Goal: Navigation & Orientation: Locate item on page

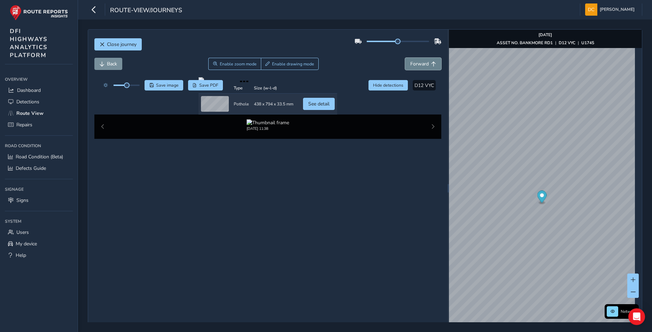
click at [422, 59] on button "Forward" at bounding box center [423, 64] width 36 height 12
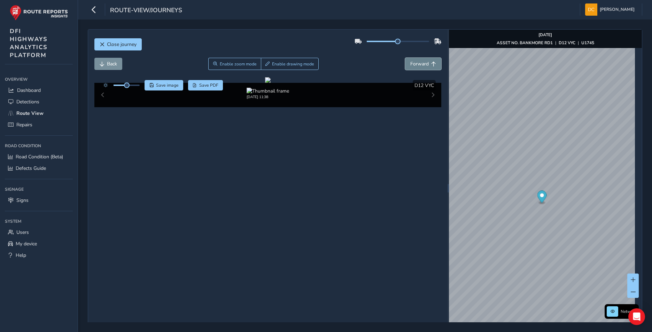
click at [421, 60] on button "Forward" at bounding box center [423, 64] width 36 height 12
click at [420, 61] on span "Forward" at bounding box center [419, 64] width 18 height 7
click at [415, 64] on span "Forward" at bounding box center [419, 64] width 18 height 7
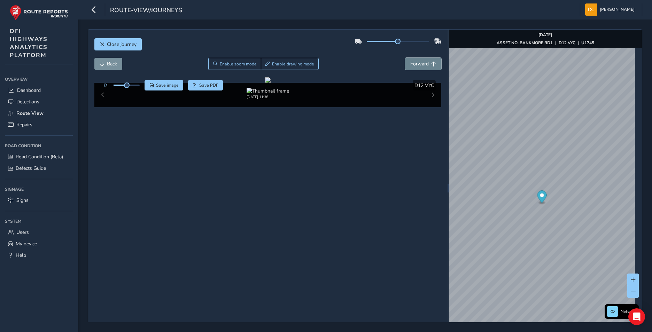
click at [415, 64] on span "Forward" at bounding box center [419, 64] width 18 height 7
click at [415, 67] on span "Forward" at bounding box center [419, 64] width 18 height 7
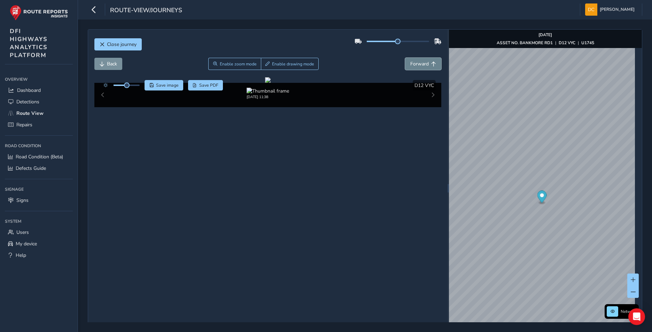
click at [415, 67] on span "Forward" at bounding box center [419, 64] width 18 height 7
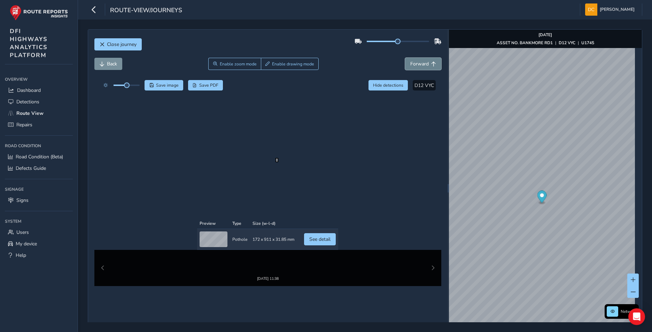
click at [415, 67] on span "Forward" at bounding box center [419, 64] width 18 height 7
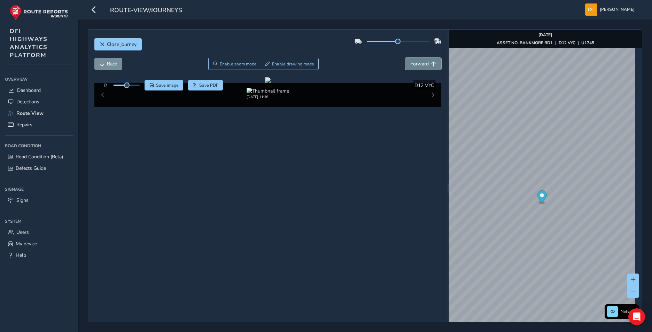
click at [415, 67] on span "Forward" at bounding box center [419, 64] width 18 height 7
click at [102, 60] on button "Back" at bounding box center [108, 64] width 28 height 12
click at [414, 61] on span "Forward" at bounding box center [419, 64] width 18 height 7
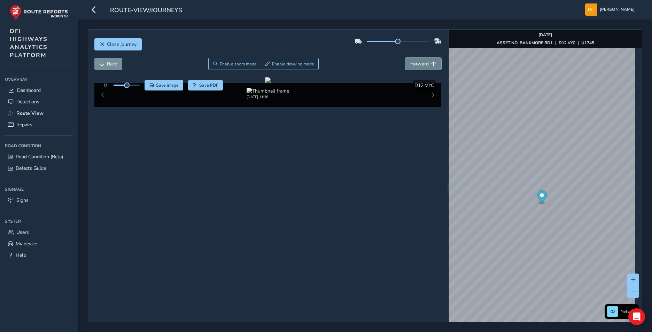
click at [414, 61] on span "Forward" at bounding box center [419, 64] width 18 height 7
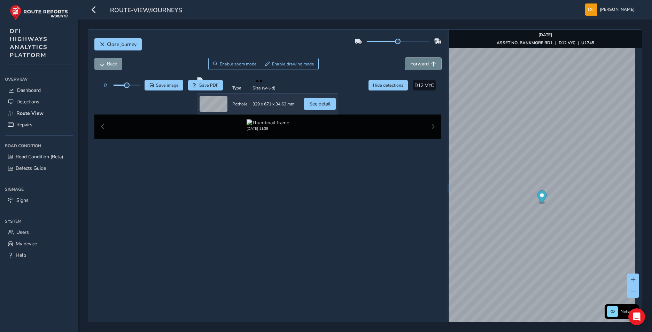
click at [418, 63] on span "Forward" at bounding box center [419, 64] width 18 height 7
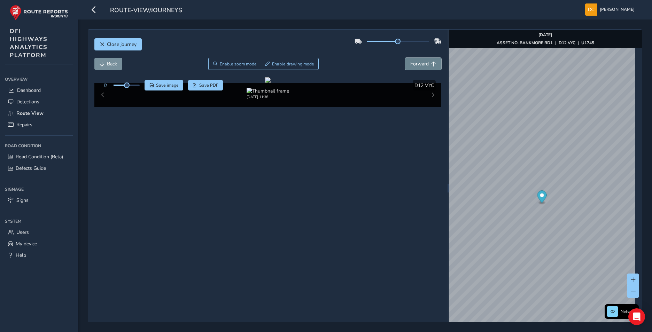
click at [418, 63] on span "Forward" at bounding box center [419, 64] width 18 height 7
click at [421, 63] on span "Forward" at bounding box center [419, 64] width 18 height 7
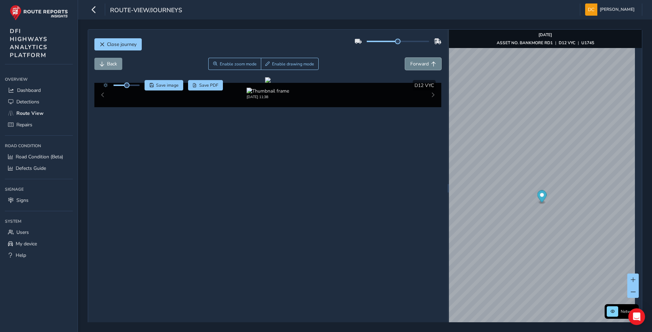
click at [421, 63] on span "Forward" at bounding box center [419, 64] width 18 height 7
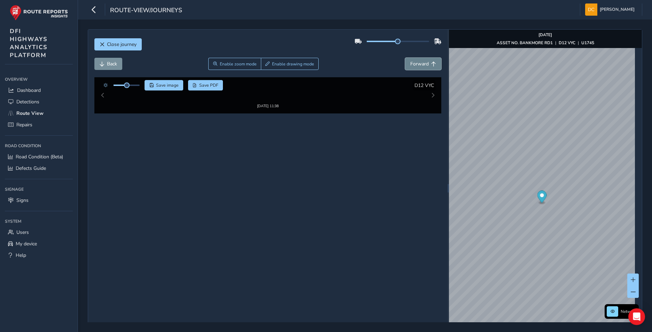
click at [421, 63] on span "Forward" at bounding box center [419, 64] width 18 height 7
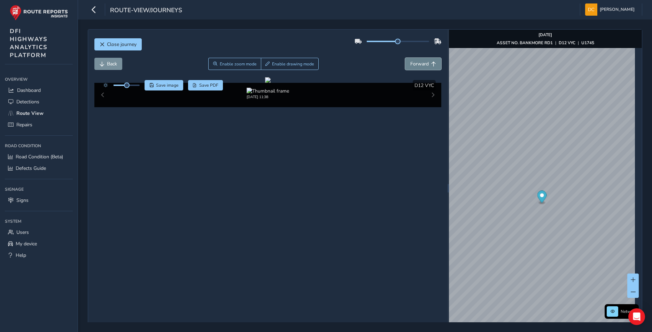
click at [421, 63] on span "Forward" at bounding box center [419, 64] width 18 height 7
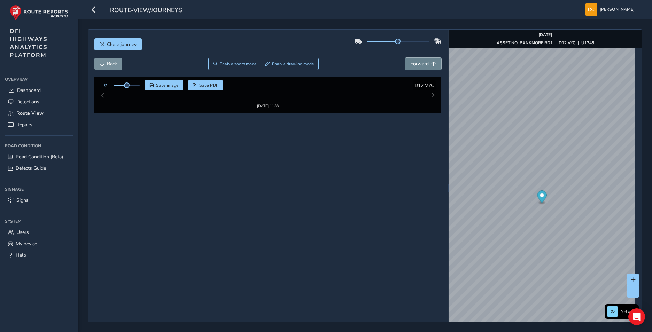
click at [421, 63] on span "Forward" at bounding box center [419, 64] width 18 height 7
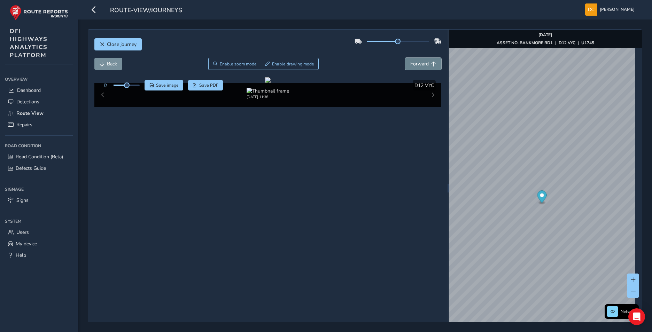
click at [421, 63] on span "Forward" at bounding box center [419, 64] width 18 height 7
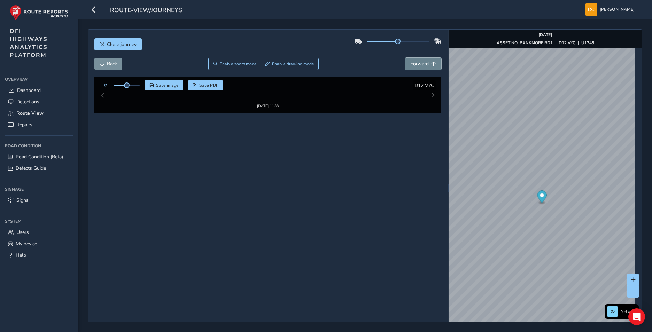
click at [421, 63] on span "Forward" at bounding box center [419, 64] width 18 height 7
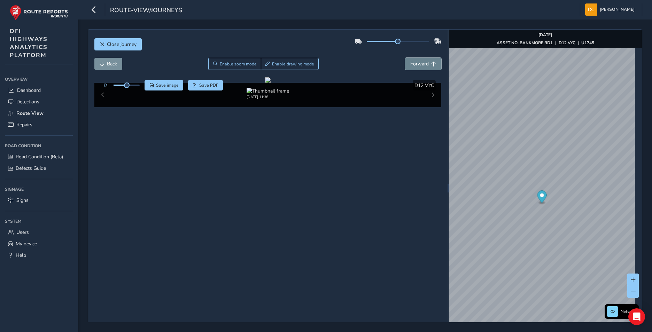
click at [421, 63] on span "Forward" at bounding box center [419, 64] width 18 height 7
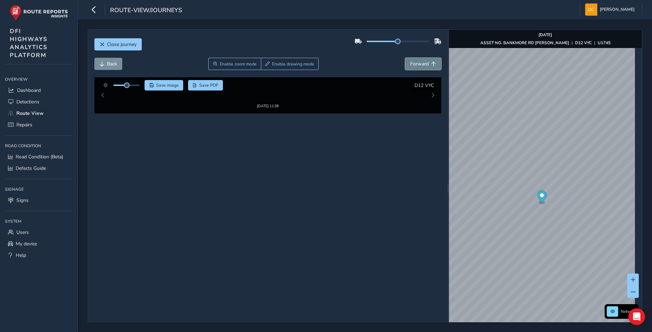
click at [421, 63] on span "Forward" at bounding box center [419, 64] width 18 height 7
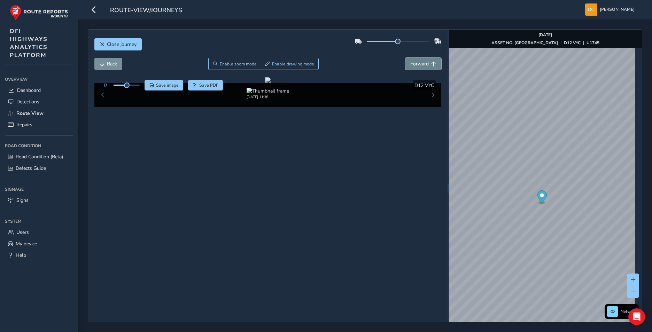
click at [421, 63] on span "Forward" at bounding box center [419, 64] width 18 height 7
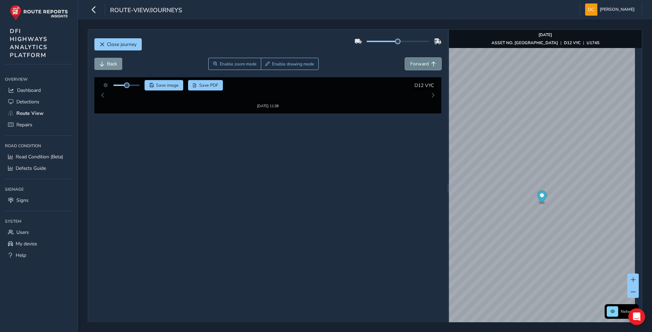
click at [421, 63] on span "Forward" at bounding box center [419, 64] width 18 height 7
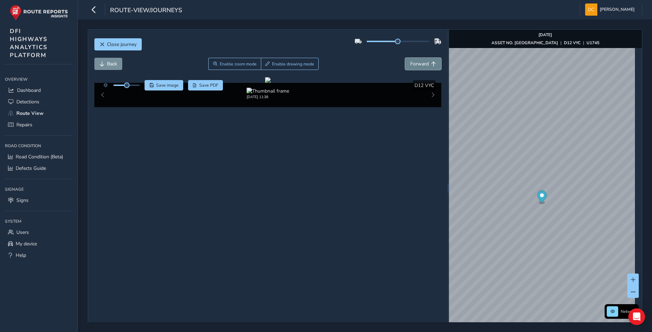
click at [421, 63] on span "Forward" at bounding box center [419, 64] width 18 height 7
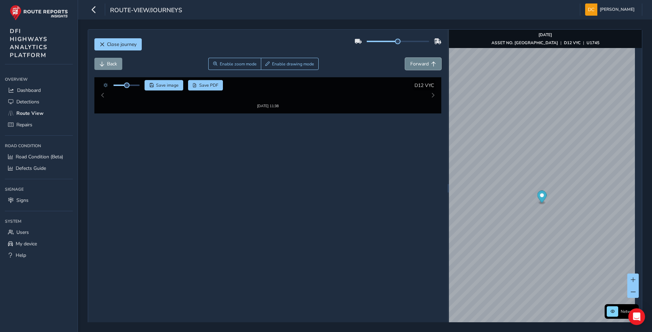
click at [421, 63] on span "Forward" at bounding box center [419, 64] width 18 height 7
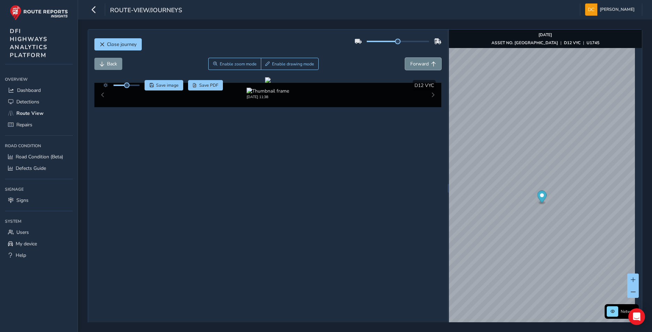
click at [421, 63] on span "Forward" at bounding box center [419, 64] width 18 height 7
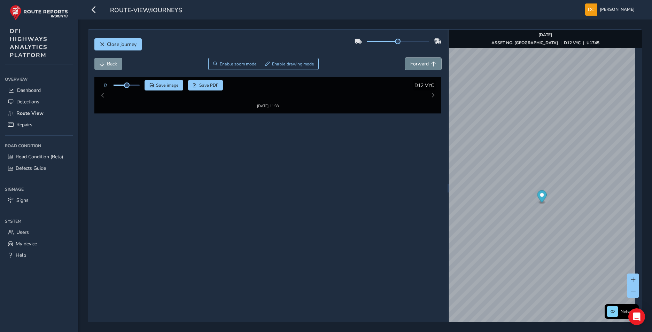
click at [421, 63] on span "Forward" at bounding box center [419, 64] width 18 height 7
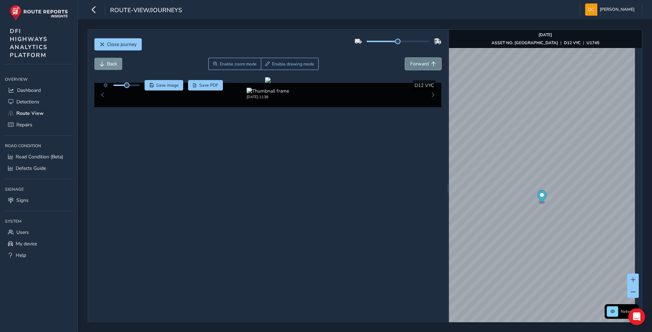
click at [421, 63] on span "Forward" at bounding box center [419, 64] width 18 height 7
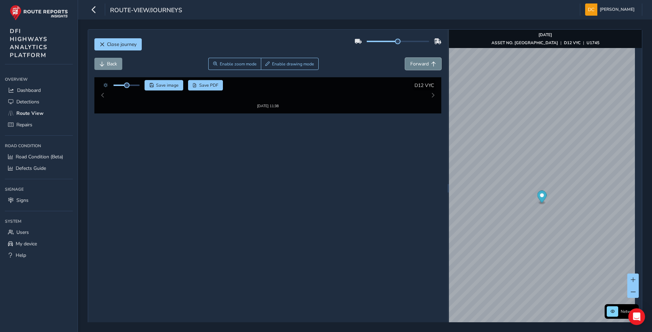
click at [421, 63] on span "Forward" at bounding box center [419, 64] width 18 height 7
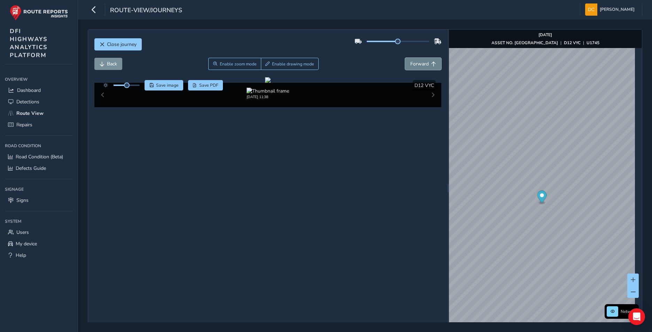
click at [421, 63] on span "Forward" at bounding box center [419, 64] width 18 height 7
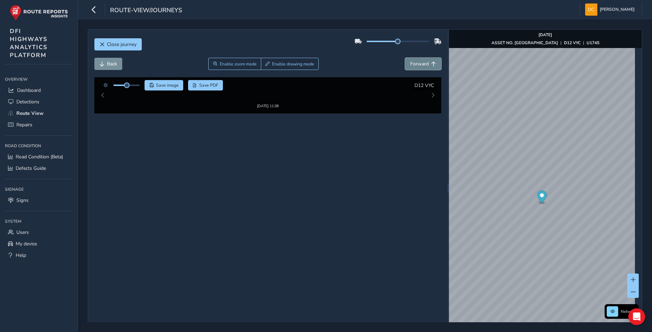
click at [421, 63] on span "Forward" at bounding box center [419, 64] width 18 height 7
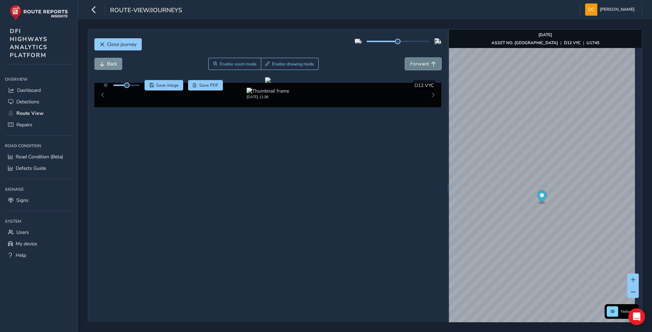
click at [421, 63] on span "Forward" at bounding box center [419, 64] width 18 height 7
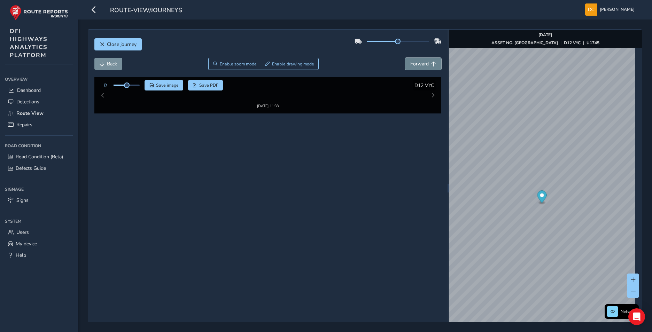
click at [421, 63] on span "Forward" at bounding box center [419, 64] width 18 height 7
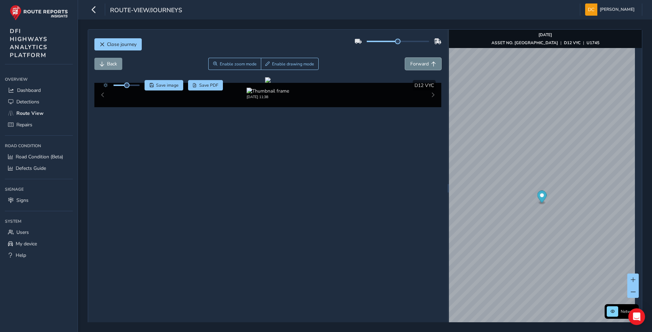
click at [421, 63] on span "Forward" at bounding box center [419, 64] width 18 height 7
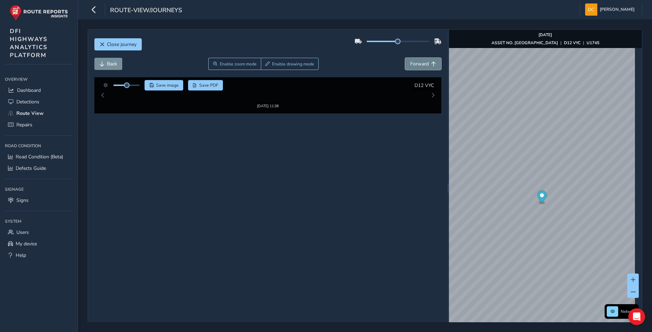
click at [421, 63] on span "Forward" at bounding box center [419, 64] width 18 height 7
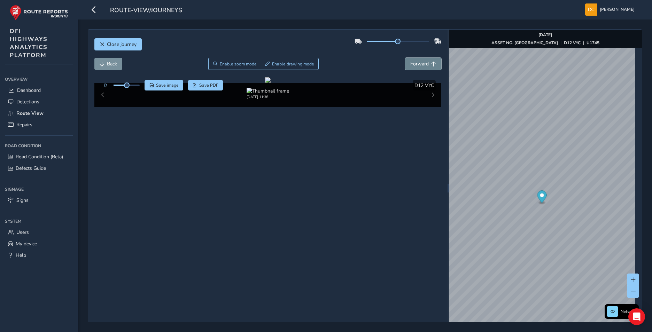
click at [421, 63] on span "Forward" at bounding box center [419, 64] width 18 height 7
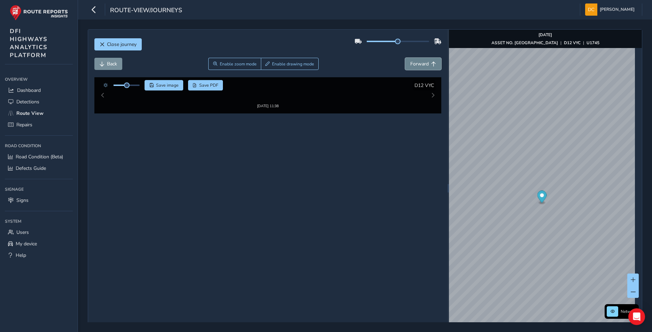
click at [421, 63] on span "Forward" at bounding box center [419, 64] width 18 height 7
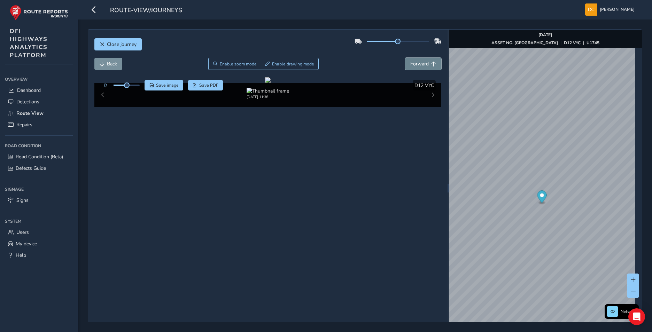
click at [421, 63] on span "Forward" at bounding box center [419, 64] width 18 height 7
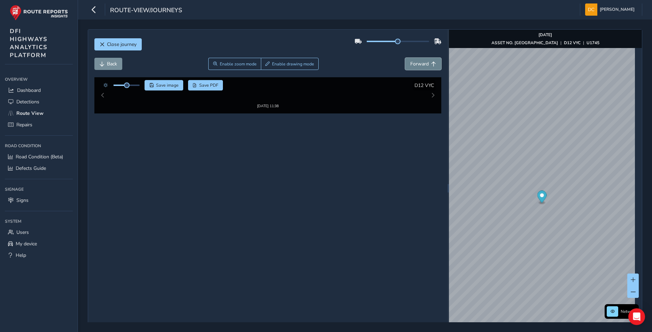
click at [421, 63] on span "Forward" at bounding box center [419, 64] width 18 height 7
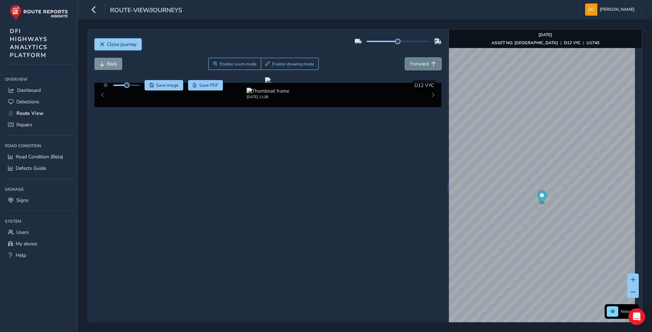
click at [421, 63] on span "Forward" at bounding box center [419, 64] width 18 height 7
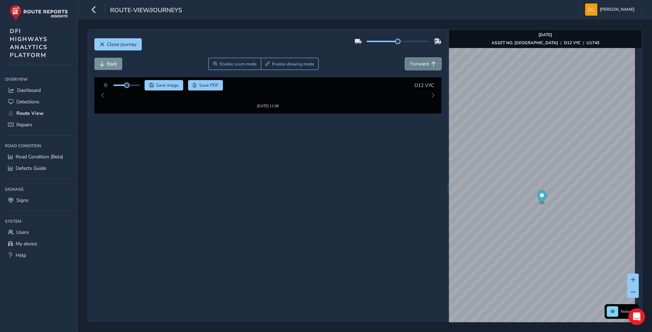
click at [421, 63] on span "Forward" at bounding box center [419, 64] width 18 height 7
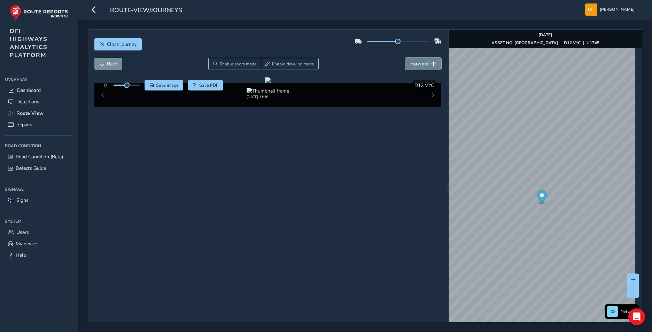
click at [421, 63] on span "Forward" at bounding box center [419, 64] width 18 height 7
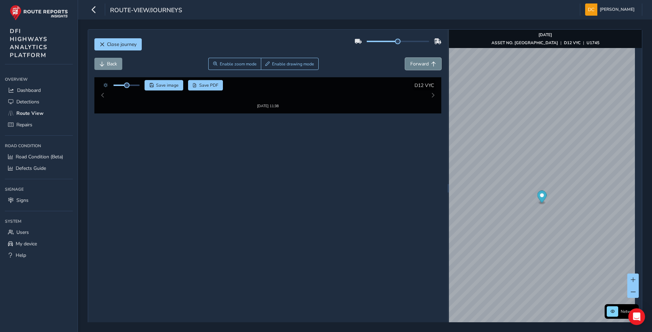
click at [421, 63] on span "Forward" at bounding box center [419, 64] width 18 height 7
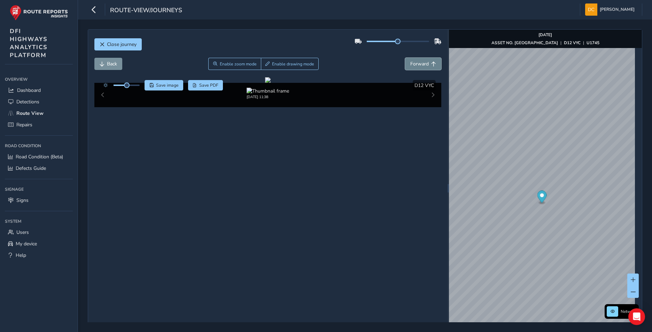
click at [421, 63] on span "Forward" at bounding box center [419, 64] width 18 height 7
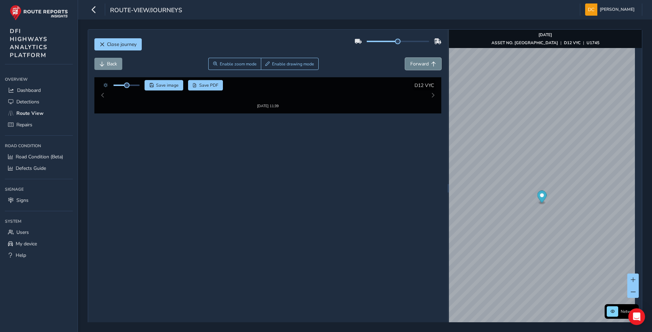
click at [421, 63] on span "Forward" at bounding box center [419, 64] width 18 height 7
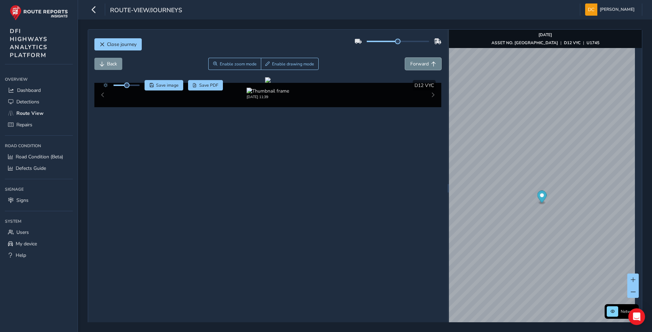
click at [421, 63] on span "Forward" at bounding box center [419, 64] width 18 height 7
click at [107, 61] on span "Back" at bounding box center [112, 64] width 10 height 7
click at [424, 62] on span "Forward" at bounding box center [419, 64] width 18 height 7
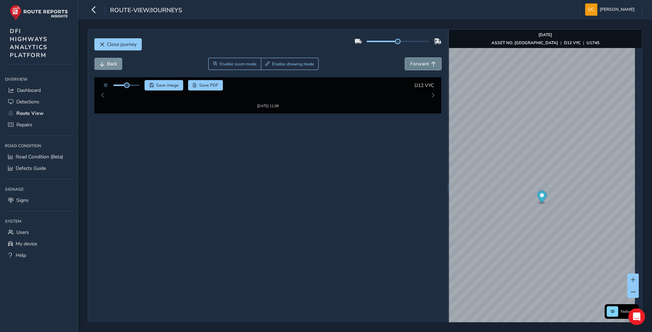
click at [424, 62] on span "Forward" at bounding box center [419, 64] width 18 height 7
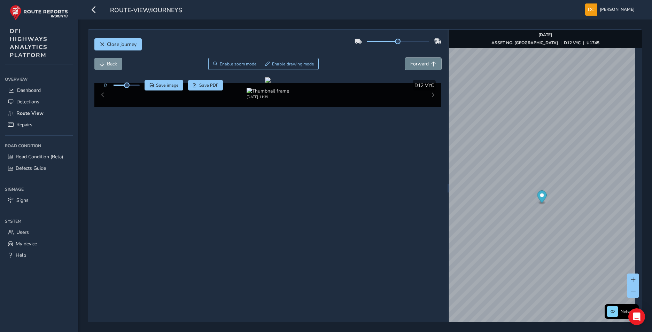
click at [424, 62] on span "Forward" at bounding box center [419, 64] width 18 height 7
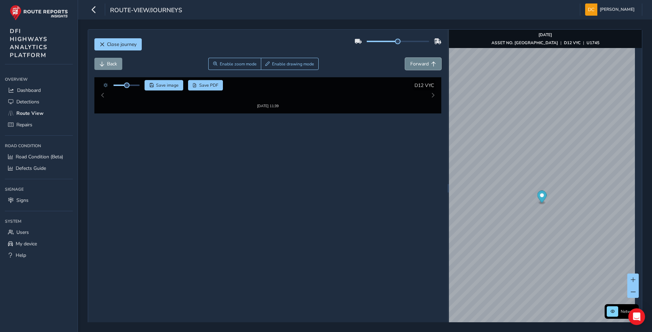
click at [424, 62] on span "Forward" at bounding box center [419, 64] width 18 height 7
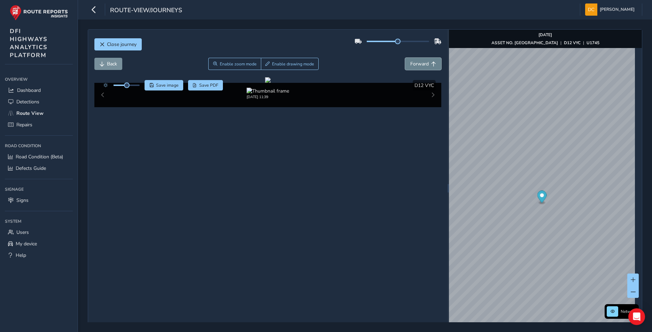
click at [424, 62] on span "Forward" at bounding box center [419, 64] width 18 height 7
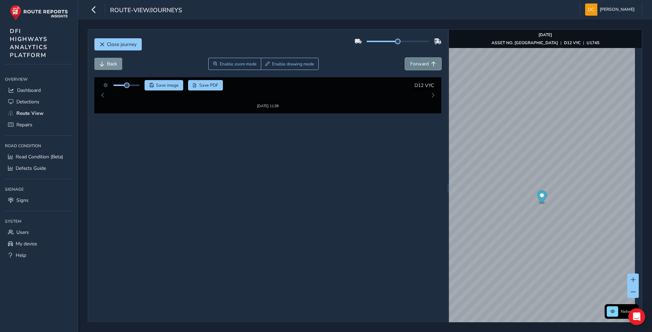
click at [424, 62] on span "Forward" at bounding box center [419, 64] width 18 height 7
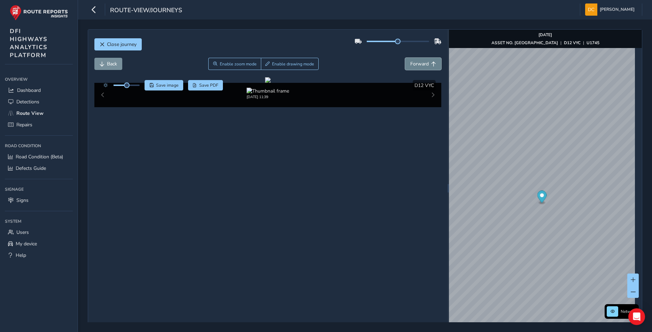
click at [424, 62] on span "Forward" at bounding box center [419, 64] width 18 height 7
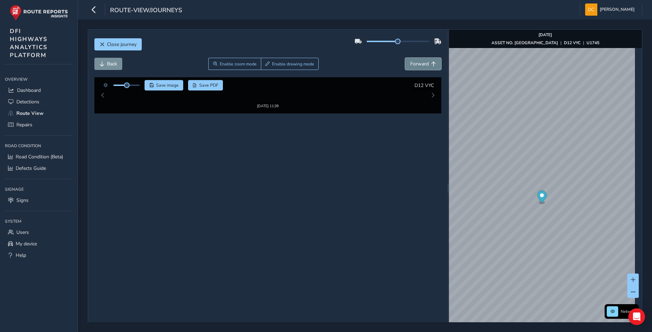
click at [424, 62] on span "Forward" at bounding box center [419, 64] width 18 height 7
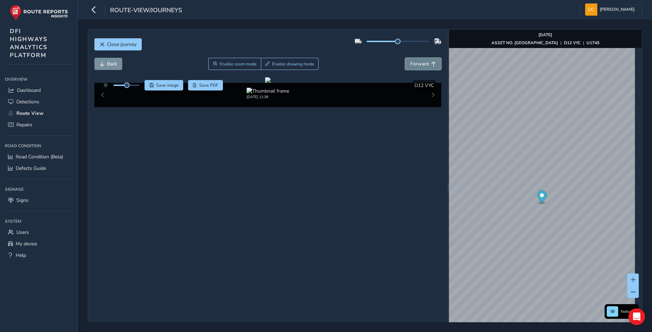
click at [424, 62] on span "Forward" at bounding box center [419, 64] width 18 height 7
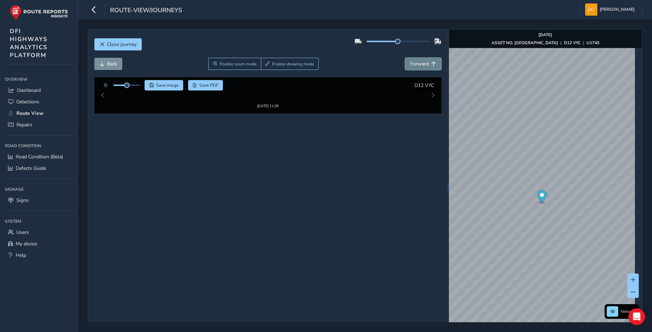
click at [424, 62] on span "Forward" at bounding box center [419, 64] width 18 height 7
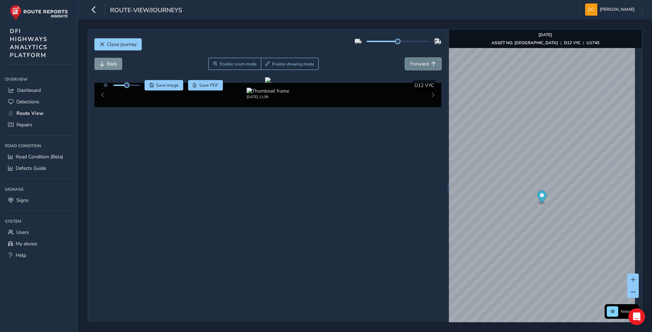
click at [424, 62] on span "Forward" at bounding box center [419, 64] width 18 height 7
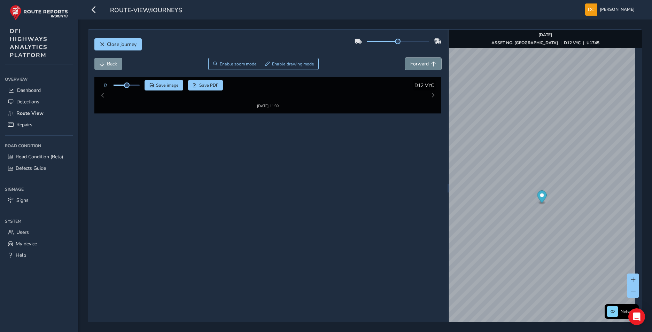
click at [424, 62] on span "Forward" at bounding box center [419, 64] width 18 height 7
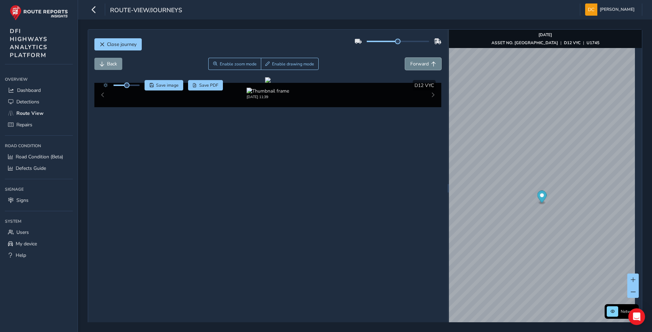
click at [424, 62] on span "Forward" at bounding box center [419, 64] width 18 height 7
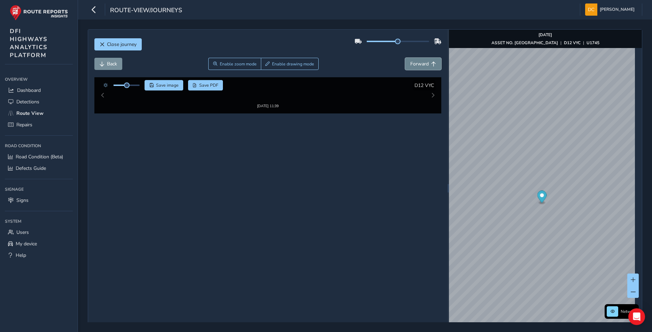
click at [424, 62] on span "Forward" at bounding box center [419, 64] width 18 height 7
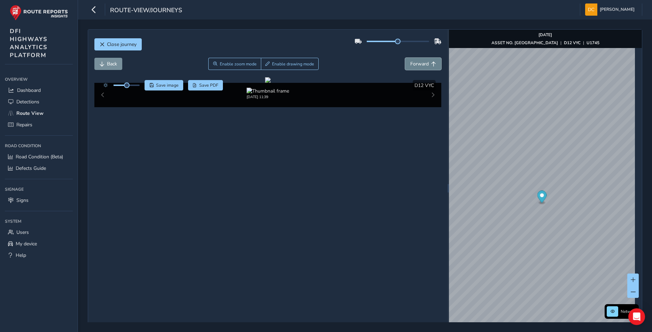
click at [424, 62] on span "Forward" at bounding box center [419, 64] width 18 height 7
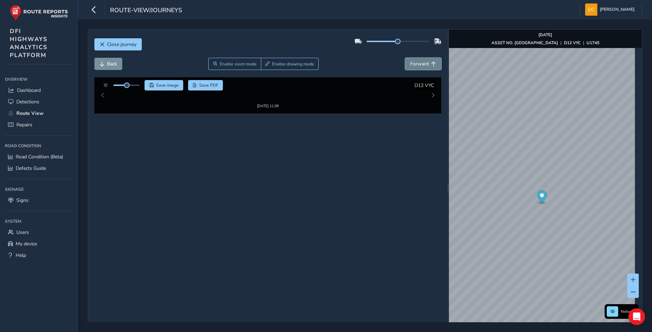
click at [424, 62] on span "Forward" at bounding box center [419, 64] width 18 height 7
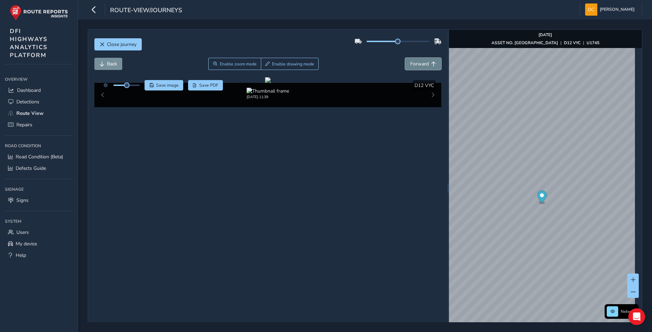
click at [424, 62] on span "Forward" at bounding box center [419, 64] width 18 height 7
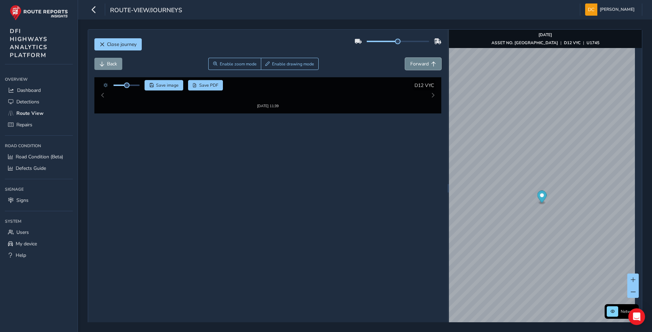
click at [424, 62] on span "Forward" at bounding box center [419, 64] width 18 height 7
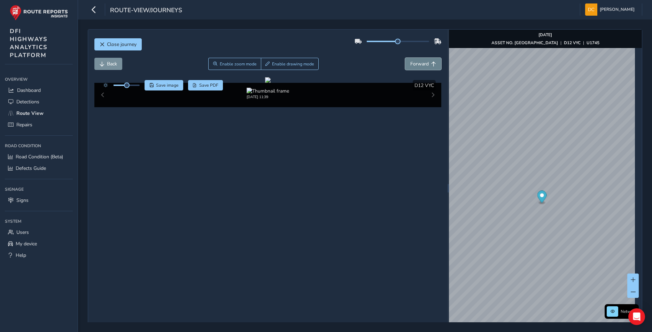
click at [424, 62] on span "Forward" at bounding box center [419, 64] width 18 height 7
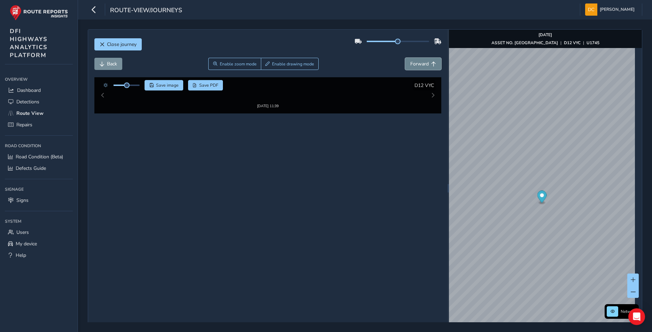
click at [424, 62] on span "Forward" at bounding box center [419, 64] width 18 height 7
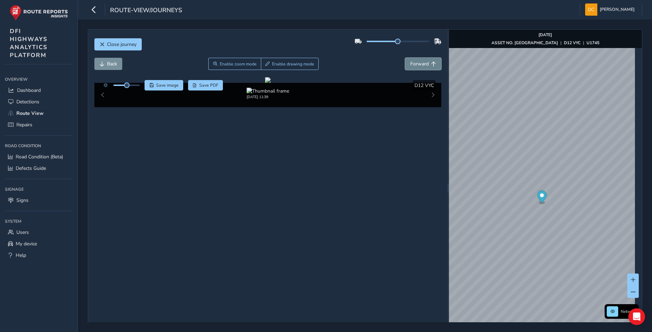
click at [424, 62] on span "Forward" at bounding box center [419, 64] width 18 height 7
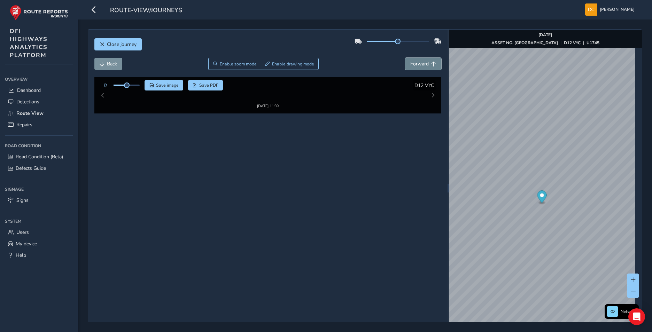
click at [424, 62] on span "Forward" at bounding box center [419, 64] width 18 height 7
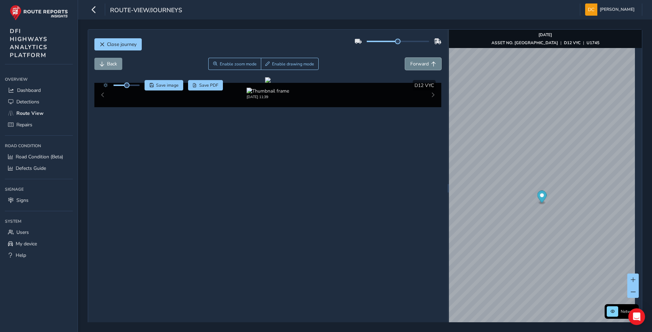
click at [424, 62] on span "Forward" at bounding box center [419, 64] width 18 height 7
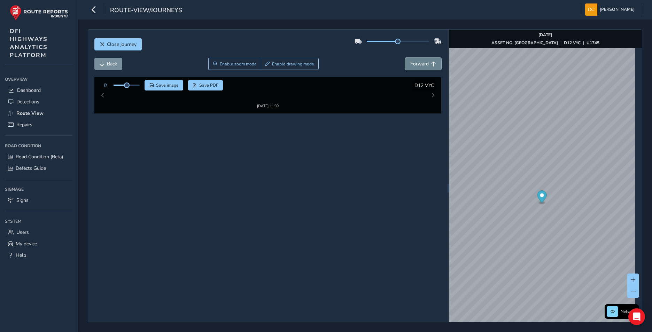
click at [424, 62] on span "Forward" at bounding box center [419, 64] width 18 height 7
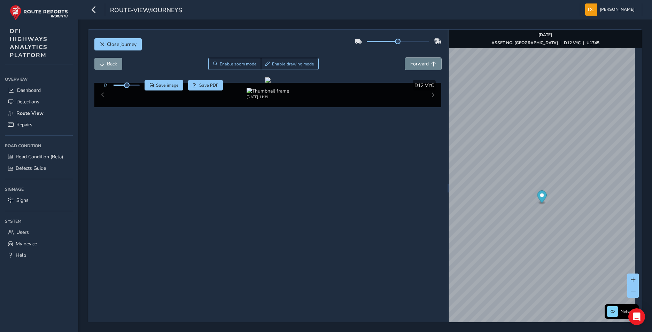
click at [424, 62] on span "Forward" at bounding box center [419, 64] width 18 height 7
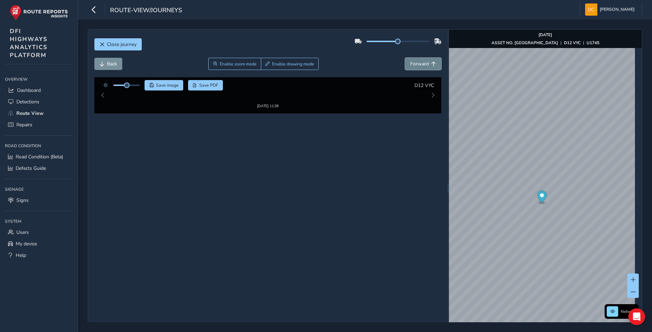
click at [424, 62] on span "Forward" at bounding box center [419, 64] width 18 height 7
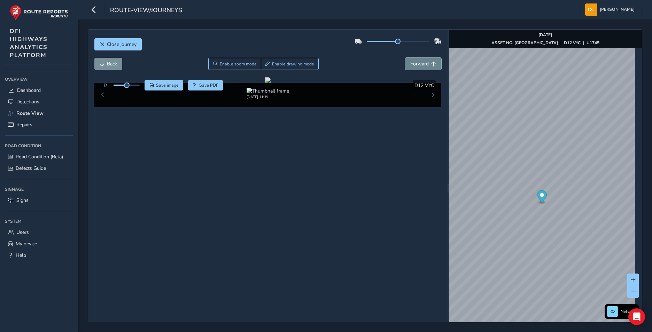
click at [424, 62] on span "Forward" at bounding box center [419, 64] width 18 height 7
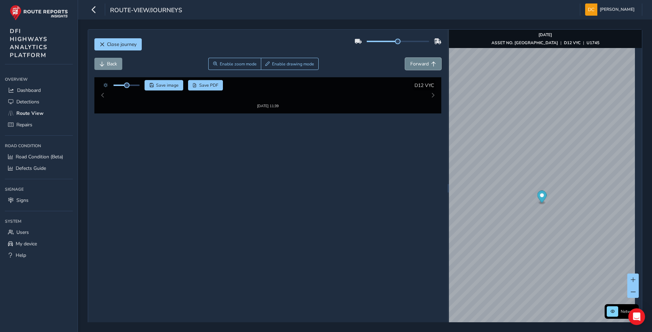
click at [424, 62] on span "Forward" at bounding box center [419, 64] width 18 height 7
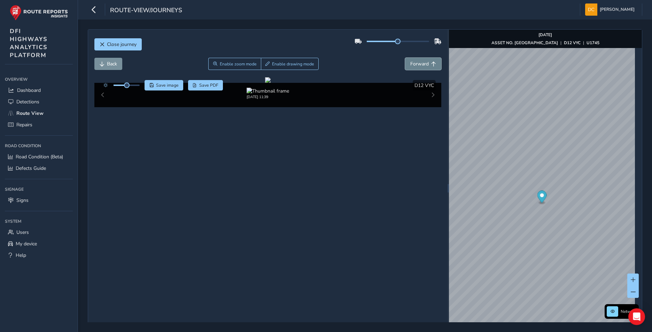
click at [424, 62] on span "Forward" at bounding box center [419, 64] width 18 height 7
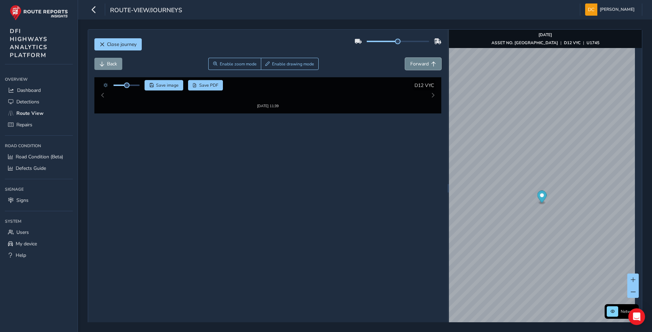
click at [424, 62] on span "Forward" at bounding box center [419, 64] width 18 height 7
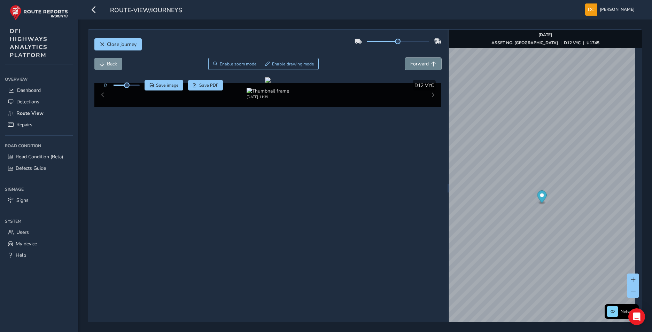
click at [424, 62] on span "Forward" at bounding box center [419, 64] width 18 height 7
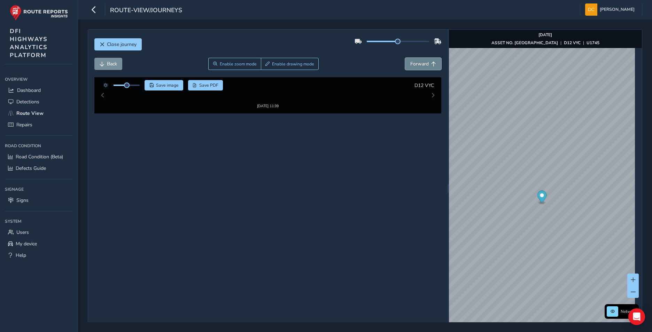
click at [424, 62] on span "Forward" at bounding box center [419, 64] width 18 height 7
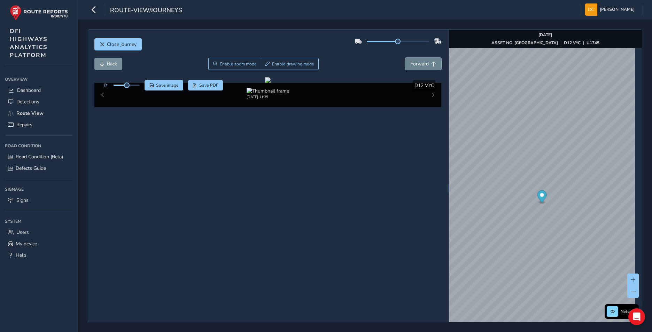
click at [424, 62] on span "Forward" at bounding box center [419, 64] width 18 height 7
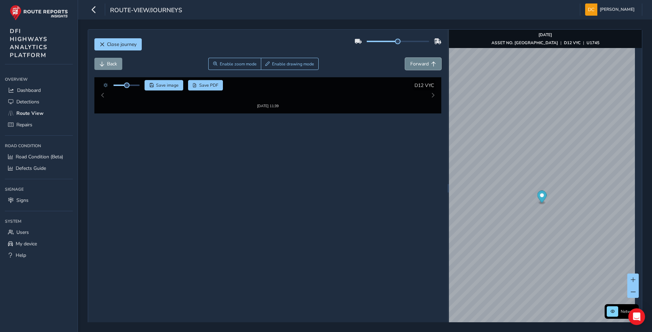
click at [424, 62] on span "Forward" at bounding box center [419, 64] width 18 height 7
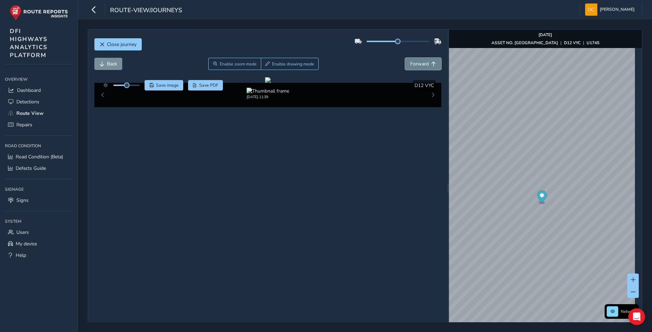
click at [424, 62] on span "Forward" at bounding box center [419, 64] width 18 height 7
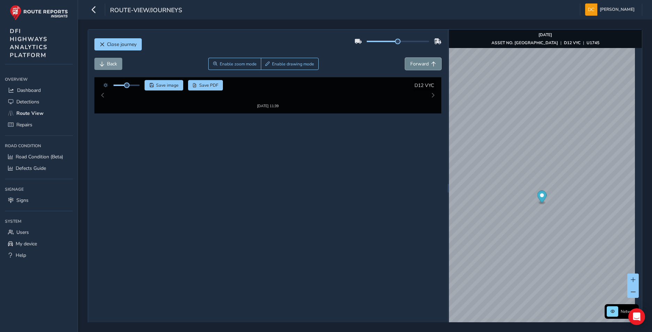
click at [424, 62] on span "Forward" at bounding box center [419, 64] width 18 height 7
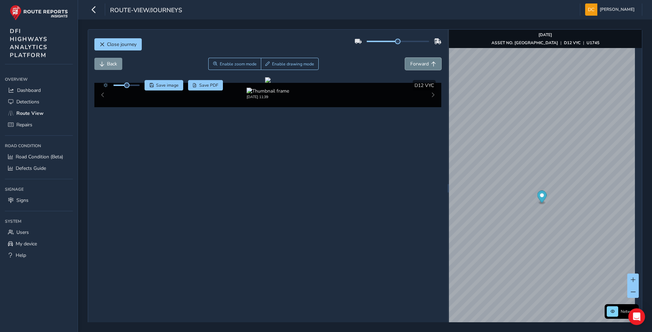
click at [424, 62] on span "Forward" at bounding box center [419, 64] width 18 height 7
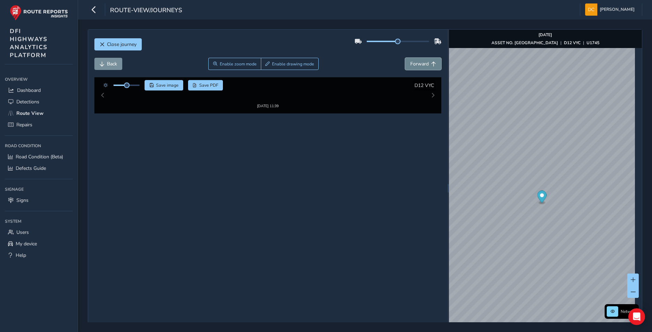
click at [424, 62] on span "Forward" at bounding box center [419, 64] width 18 height 7
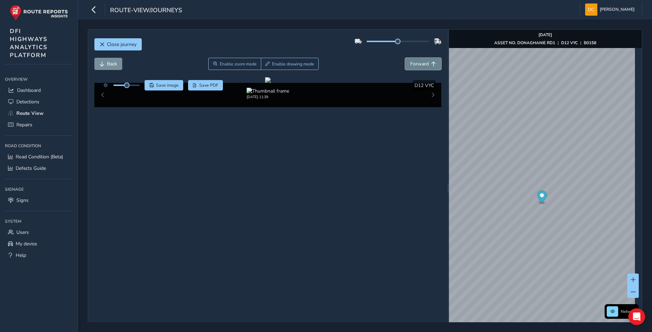
click at [424, 62] on span "Forward" at bounding box center [419, 64] width 18 height 7
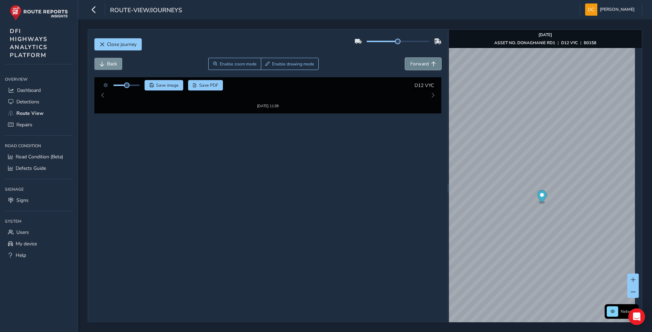
click at [424, 62] on span "Forward" at bounding box center [419, 64] width 18 height 7
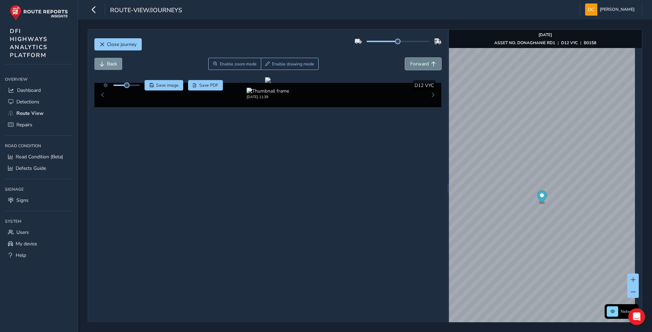
click at [424, 62] on span "Forward" at bounding box center [419, 64] width 18 height 7
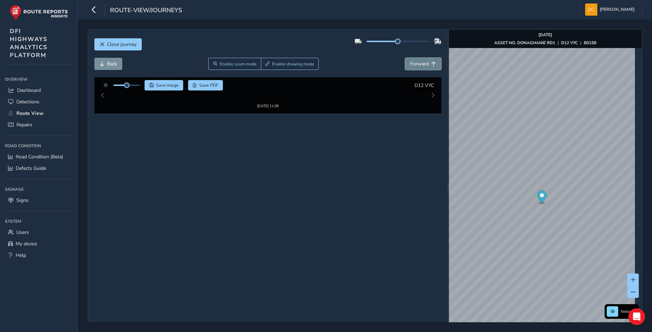
click at [424, 62] on span "Forward" at bounding box center [419, 64] width 18 height 7
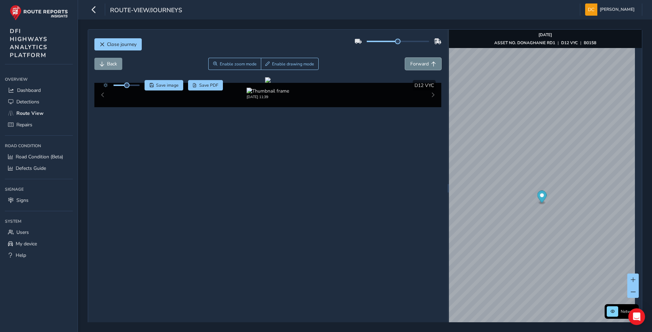
click at [424, 62] on span "Forward" at bounding box center [419, 64] width 18 height 7
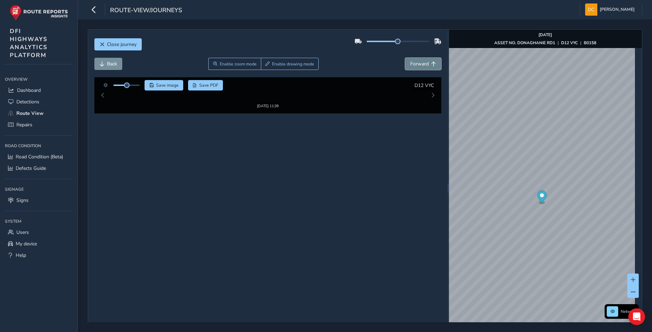
click at [424, 62] on span "Forward" at bounding box center [419, 64] width 18 height 7
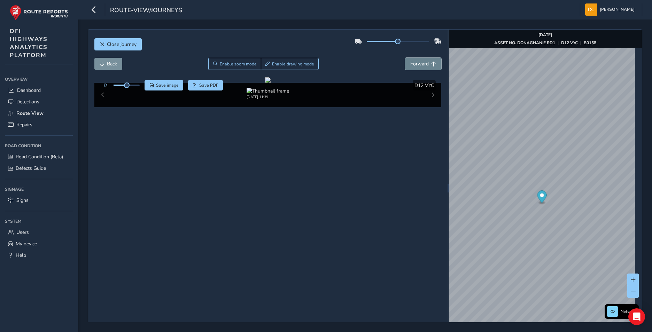
click at [424, 62] on span "Forward" at bounding box center [419, 64] width 18 height 7
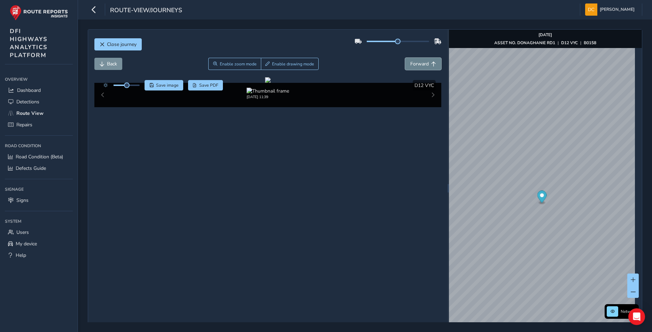
click at [424, 62] on span "Forward" at bounding box center [419, 64] width 18 height 7
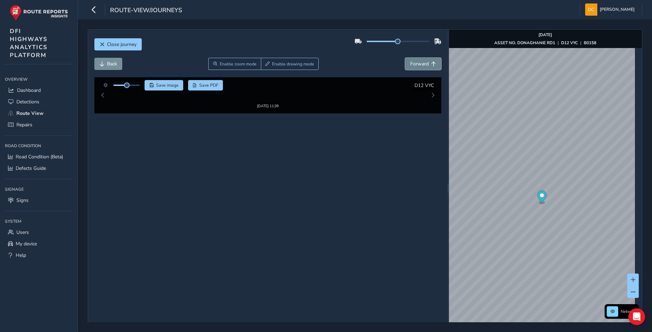
click at [424, 62] on span "Forward" at bounding box center [419, 64] width 18 height 7
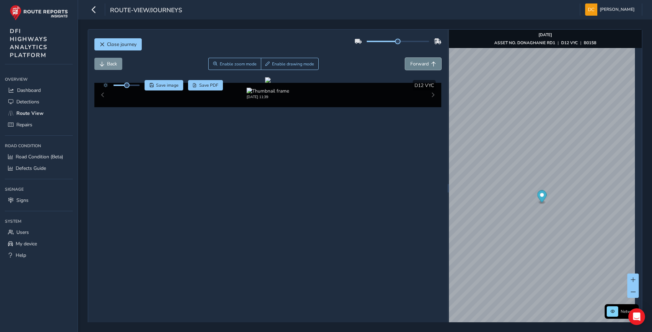
click at [424, 62] on span "Forward" at bounding box center [419, 64] width 18 height 7
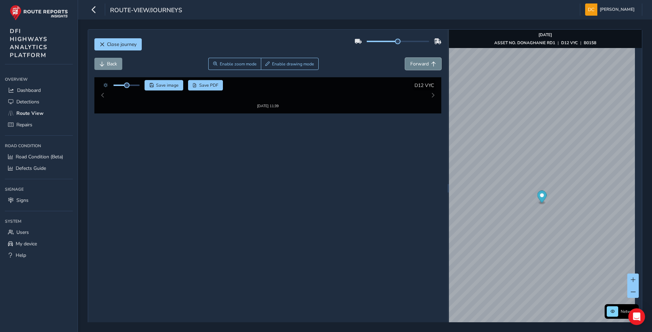
click at [424, 62] on span "Forward" at bounding box center [419, 64] width 18 height 7
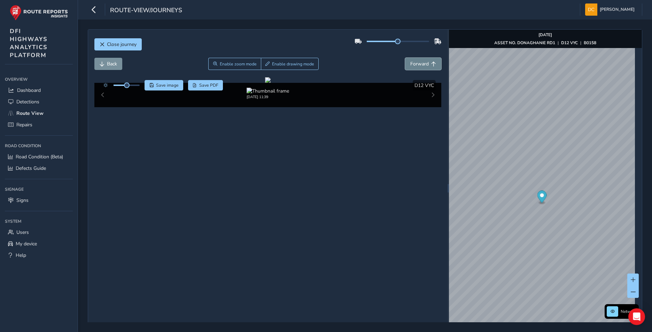
click at [424, 62] on span "Forward" at bounding box center [419, 64] width 18 height 7
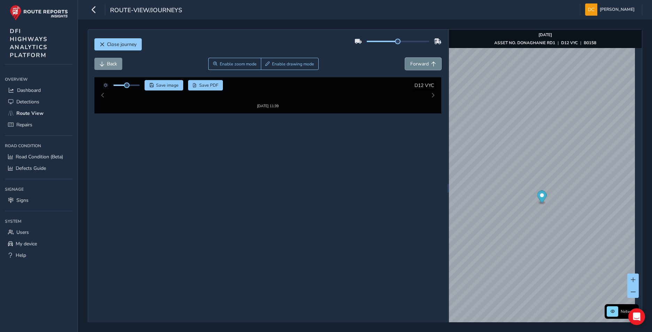
click at [424, 62] on span "Forward" at bounding box center [419, 64] width 18 height 7
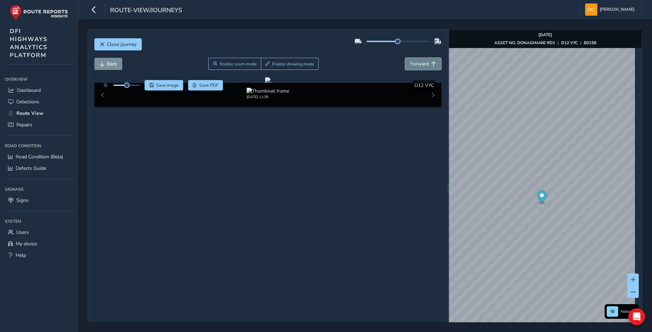
click at [424, 62] on span "Forward" at bounding box center [419, 64] width 18 height 7
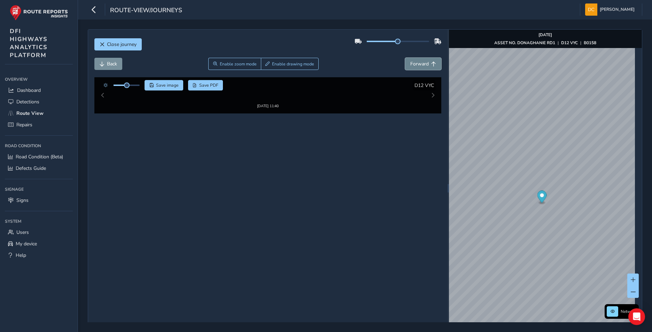
click at [424, 62] on span "Forward" at bounding box center [419, 64] width 18 height 7
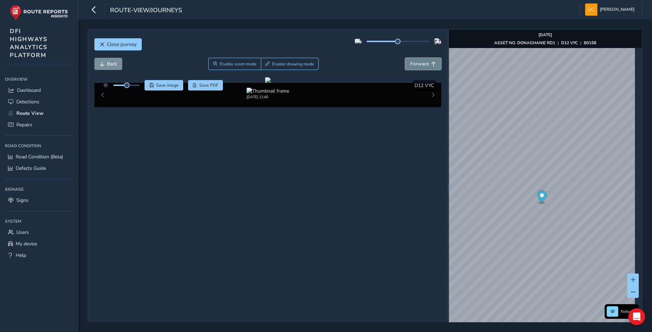
click at [424, 62] on span "Forward" at bounding box center [419, 64] width 18 height 7
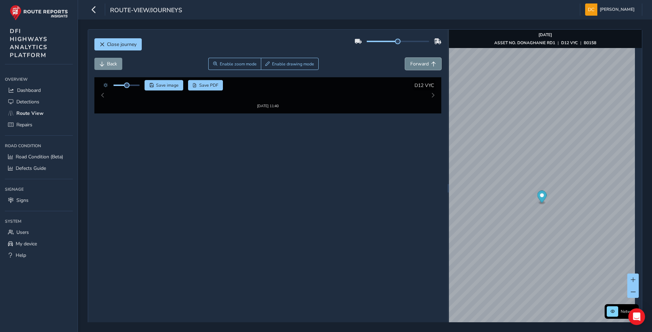
click at [424, 62] on span "Forward" at bounding box center [419, 64] width 18 height 7
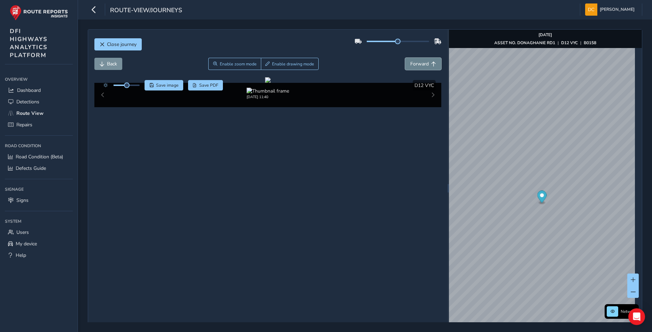
click at [424, 62] on span "Forward" at bounding box center [419, 64] width 18 height 7
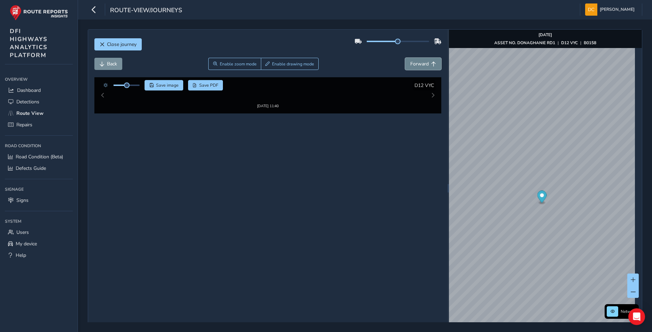
click at [424, 62] on span "Forward" at bounding box center [419, 64] width 18 height 7
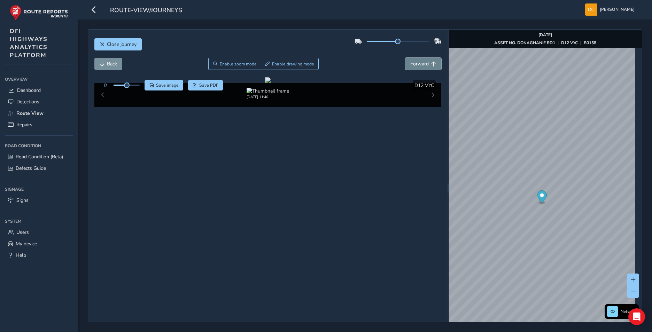
click at [424, 62] on span "Forward" at bounding box center [419, 64] width 18 height 7
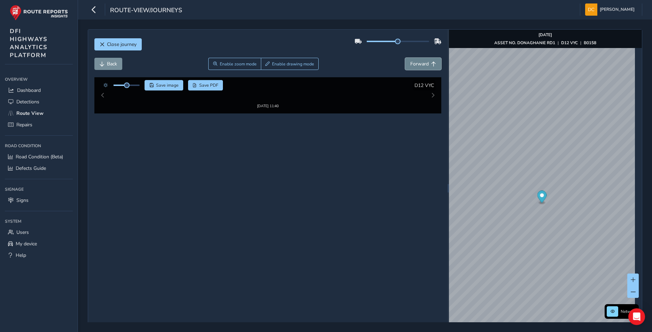
click at [424, 62] on span "Forward" at bounding box center [419, 64] width 18 height 7
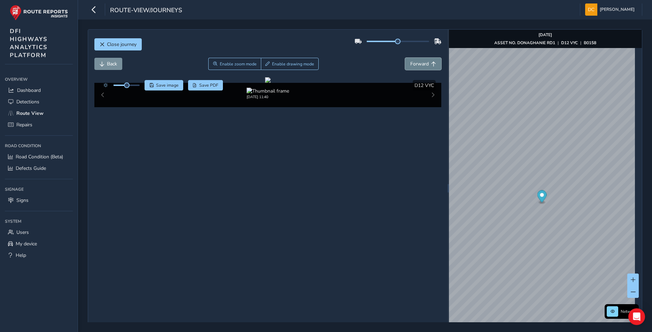
click at [424, 62] on span "Forward" at bounding box center [419, 64] width 18 height 7
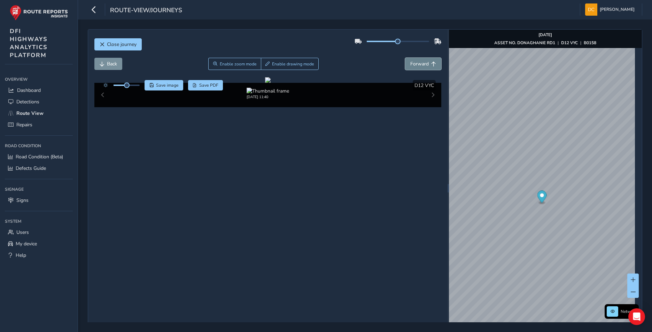
click at [424, 62] on span "Forward" at bounding box center [419, 64] width 18 height 7
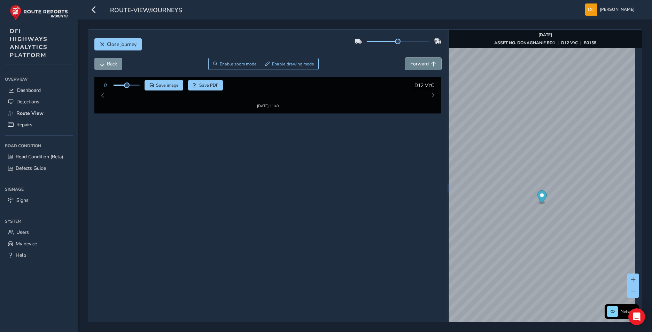
click at [424, 62] on span "Forward" at bounding box center [419, 64] width 18 height 7
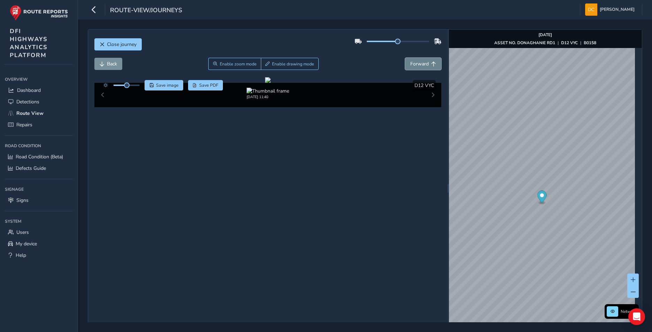
click at [424, 62] on span "Forward" at bounding box center [419, 64] width 18 height 7
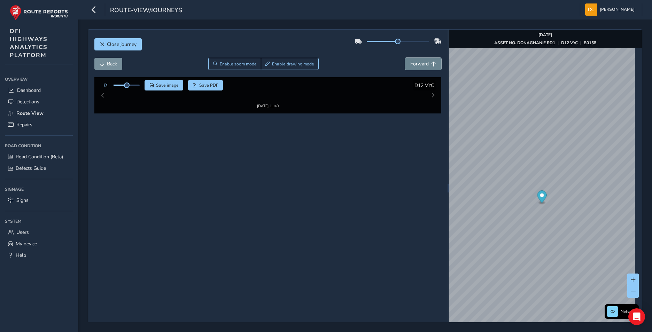
click at [424, 62] on span "Forward" at bounding box center [419, 64] width 18 height 7
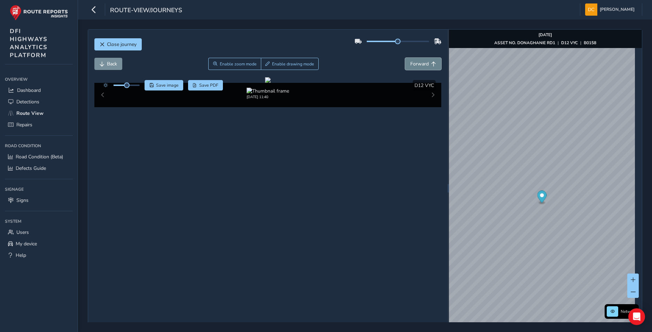
click at [424, 62] on span "Forward" at bounding box center [419, 64] width 18 height 7
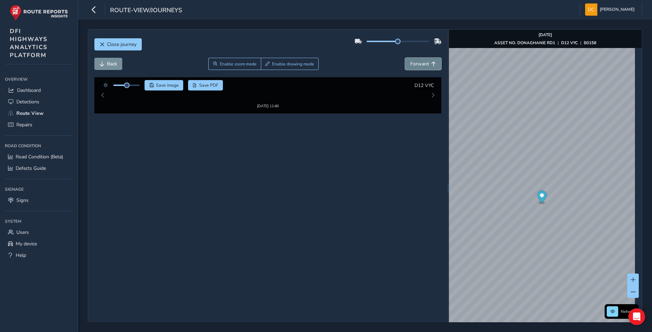
click at [424, 62] on span "Forward" at bounding box center [419, 64] width 18 height 7
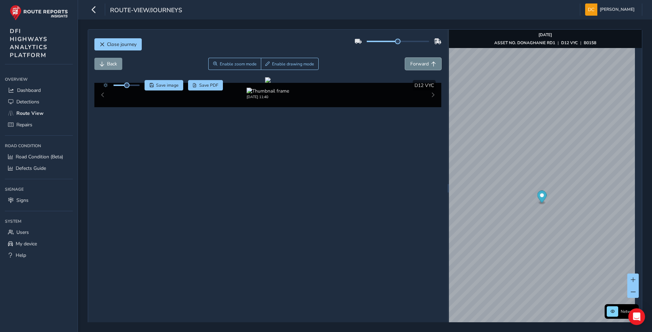
click at [424, 62] on span "Forward" at bounding box center [419, 64] width 18 height 7
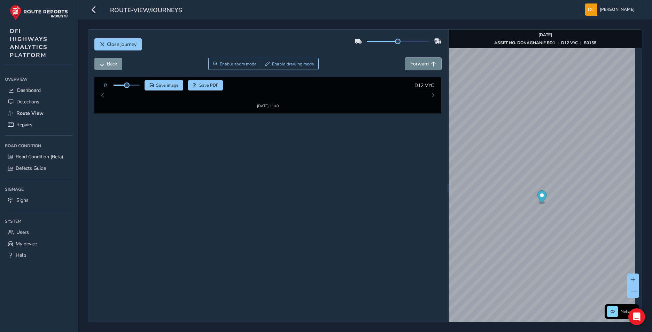
click at [424, 62] on span "Forward" at bounding box center [419, 64] width 18 height 7
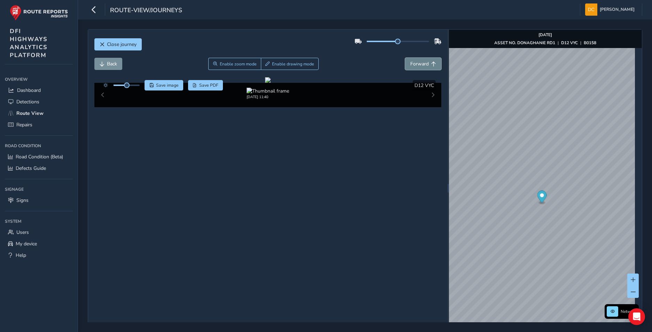
click at [424, 62] on span "Forward" at bounding box center [419, 64] width 18 height 7
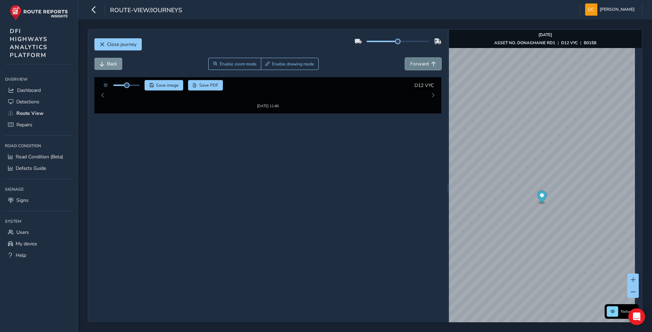
click at [424, 62] on span "Forward" at bounding box center [419, 64] width 18 height 7
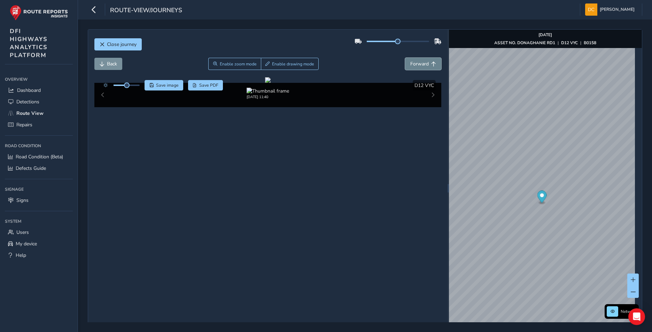
click at [424, 62] on span "Forward" at bounding box center [419, 64] width 18 height 7
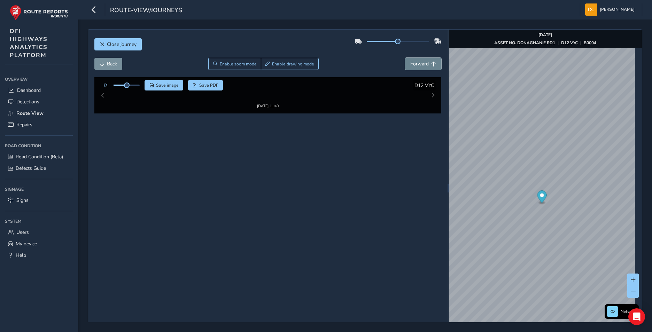
click at [424, 62] on span "Forward" at bounding box center [419, 64] width 18 height 7
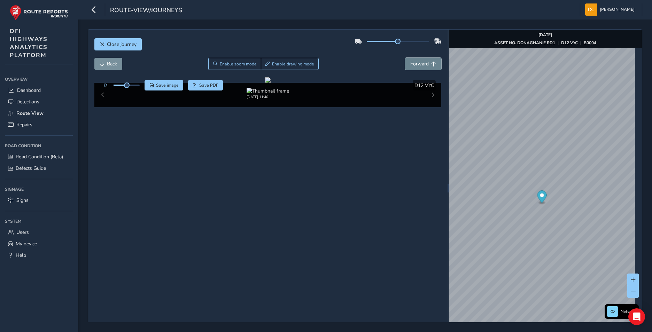
click at [424, 62] on span "Forward" at bounding box center [419, 64] width 18 height 7
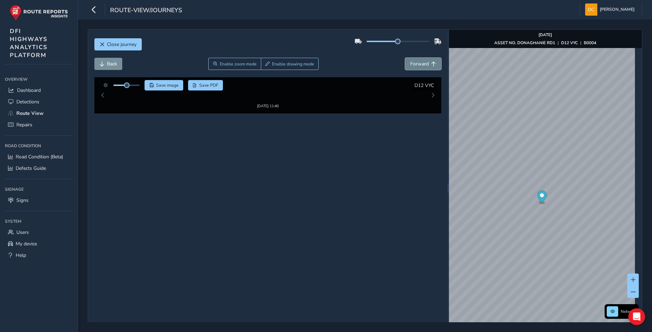
click at [424, 62] on span "Forward" at bounding box center [419, 64] width 18 height 7
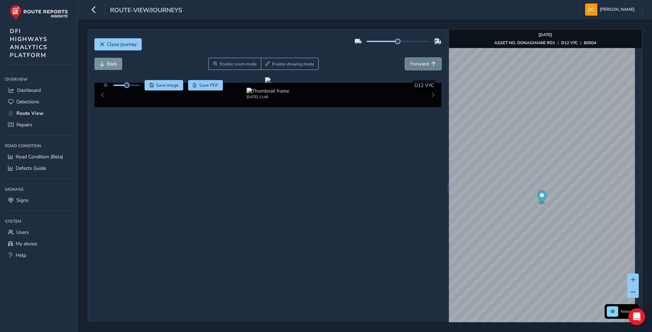
click at [424, 62] on span "Forward" at bounding box center [419, 64] width 18 height 7
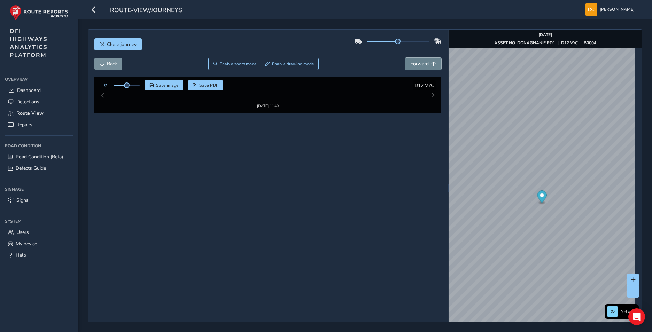
click at [424, 62] on span "Forward" at bounding box center [419, 64] width 18 height 7
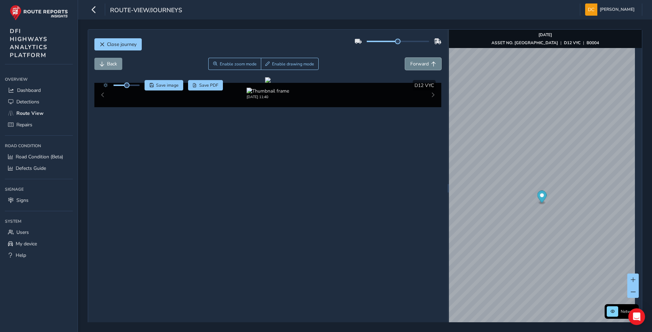
click at [424, 62] on span "Forward" at bounding box center [419, 64] width 18 height 7
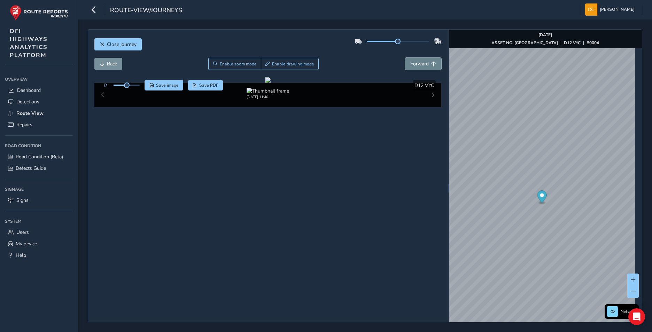
click at [424, 62] on span "Forward" at bounding box center [419, 64] width 18 height 7
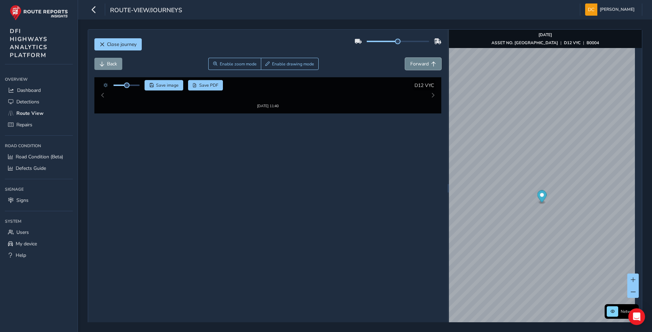
click at [424, 62] on span "Forward" at bounding box center [419, 64] width 18 height 7
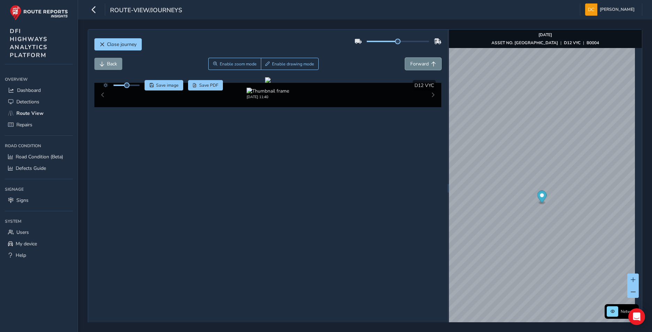
click at [424, 62] on span "Forward" at bounding box center [419, 64] width 18 height 7
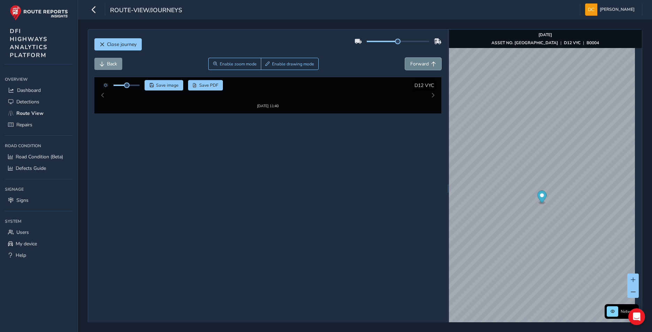
click at [424, 62] on span "Forward" at bounding box center [419, 64] width 18 height 7
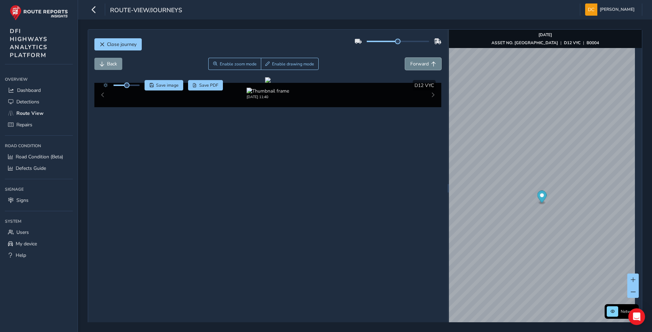
click at [424, 62] on span "Forward" at bounding box center [419, 64] width 18 height 7
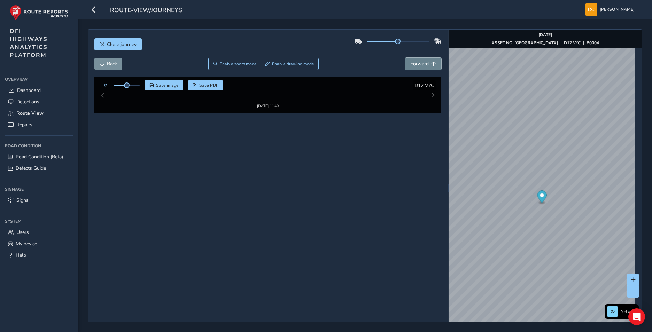
click at [424, 62] on span "Forward" at bounding box center [419, 64] width 18 height 7
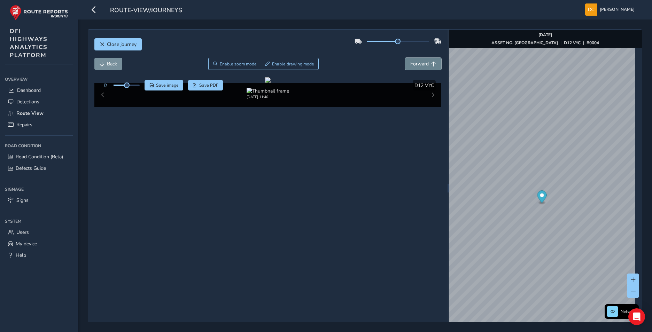
click at [424, 62] on span "Forward" at bounding box center [419, 64] width 18 height 7
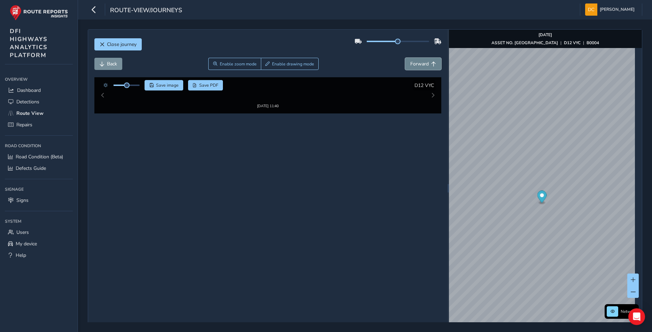
click at [424, 62] on span "Forward" at bounding box center [419, 64] width 18 height 7
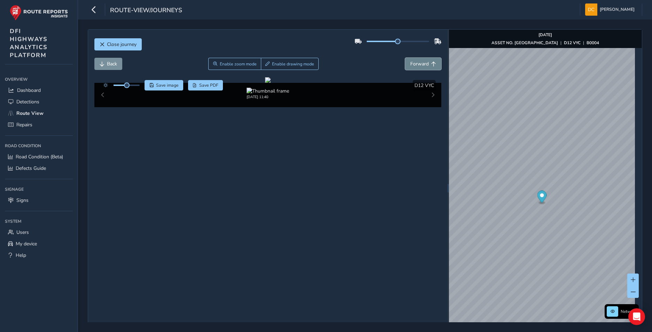
click at [424, 62] on span "Forward" at bounding box center [419, 64] width 18 height 7
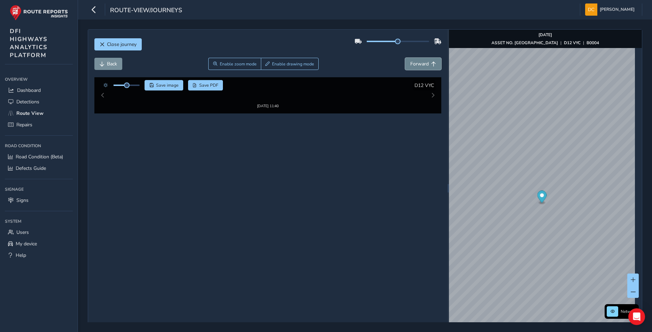
click at [424, 62] on span "Forward" at bounding box center [419, 64] width 18 height 7
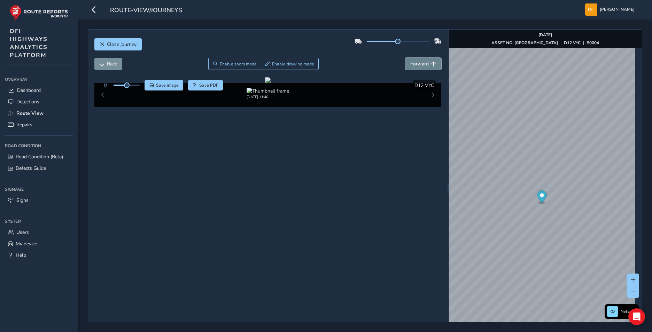
click at [424, 62] on span "Forward" at bounding box center [419, 64] width 18 height 7
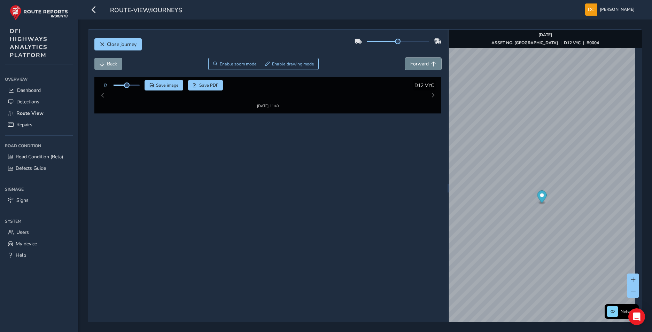
click at [424, 62] on span "Forward" at bounding box center [419, 64] width 18 height 7
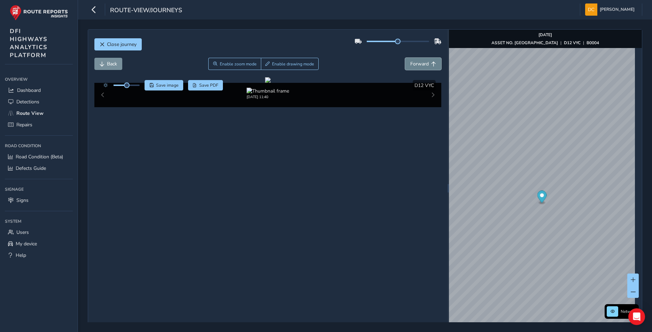
click at [424, 62] on span "Forward" at bounding box center [419, 64] width 18 height 7
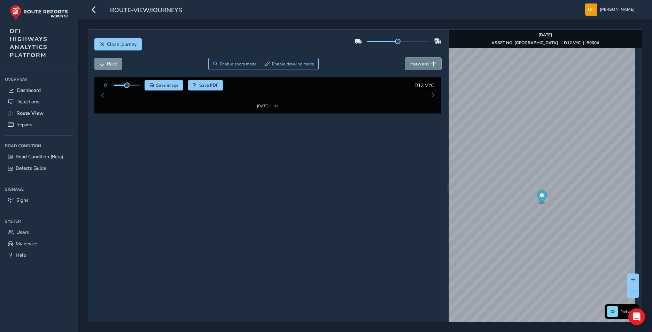
click at [424, 62] on span "Forward" at bounding box center [419, 64] width 18 height 7
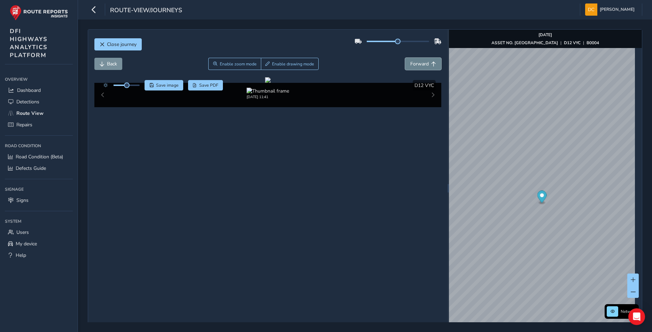
click at [424, 62] on span "Forward" at bounding box center [419, 64] width 18 height 7
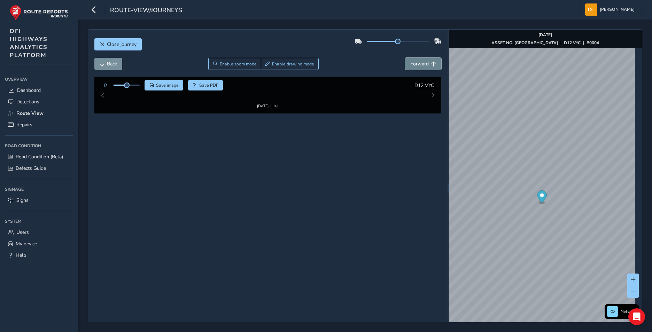
click at [424, 62] on span "Forward" at bounding box center [419, 64] width 18 height 7
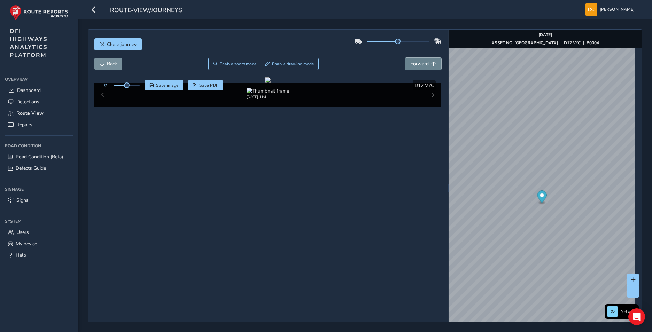
click at [424, 62] on span "Forward" at bounding box center [419, 64] width 18 height 7
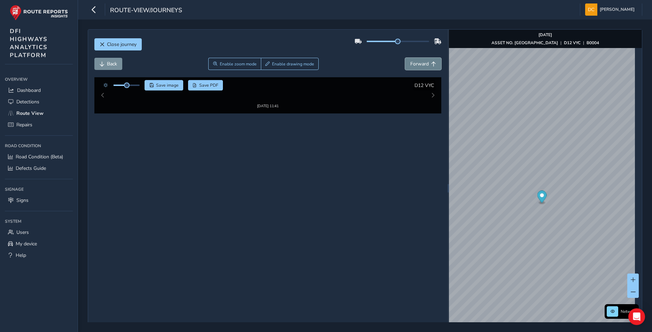
click at [424, 62] on span "Forward" at bounding box center [419, 64] width 18 height 7
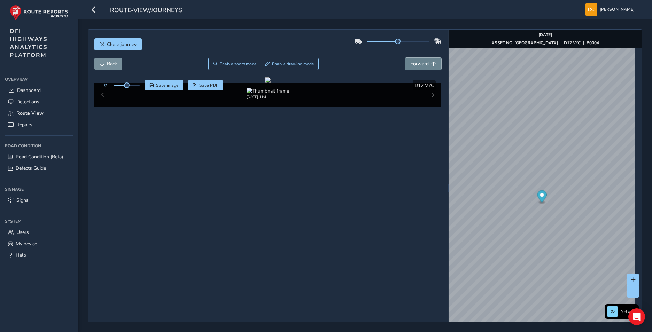
click at [424, 62] on span "Forward" at bounding box center [419, 64] width 18 height 7
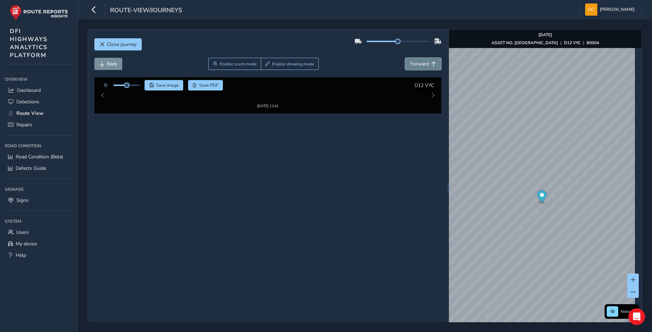
click at [424, 62] on span "Forward" at bounding box center [419, 64] width 18 height 7
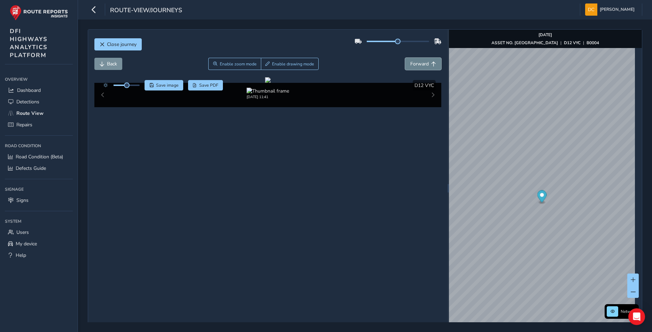
click at [424, 62] on span "Forward" at bounding box center [419, 64] width 18 height 7
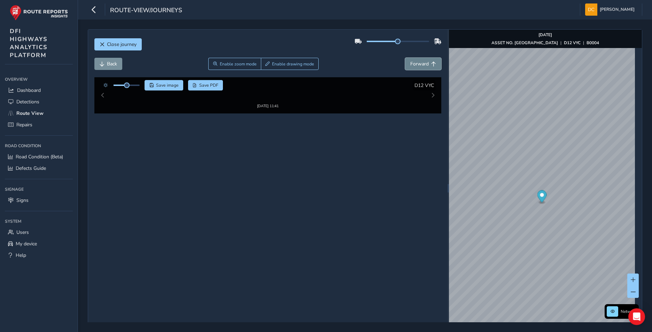
click at [424, 62] on span "Forward" at bounding box center [419, 64] width 18 height 7
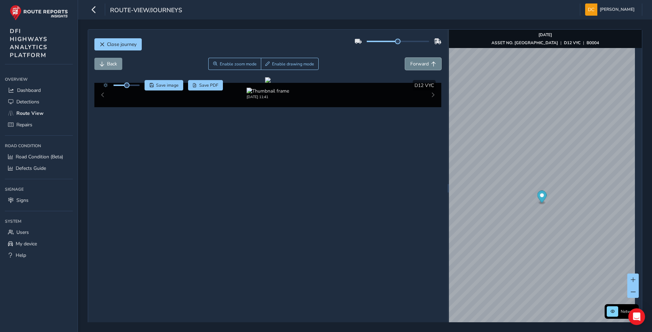
click at [424, 62] on span "Forward" at bounding box center [419, 64] width 18 height 7
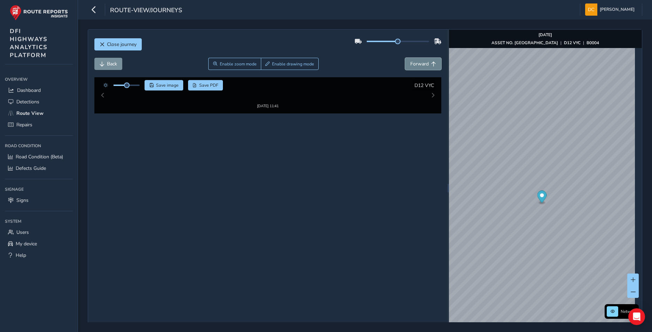
click at [424, 62] on span "Forward" at bounding box center [419, 64] width 18 height 7
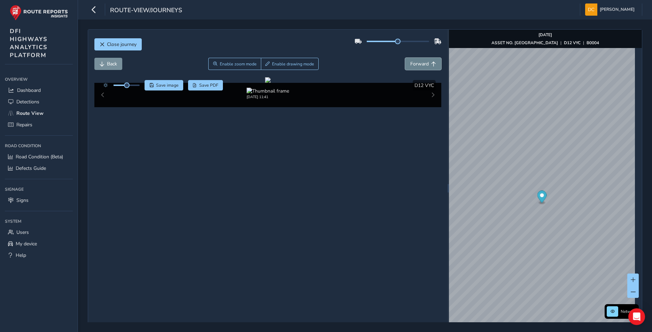
click at [424, 62] on span "Forward" at bounding box center [419, 64] width 18 height 7
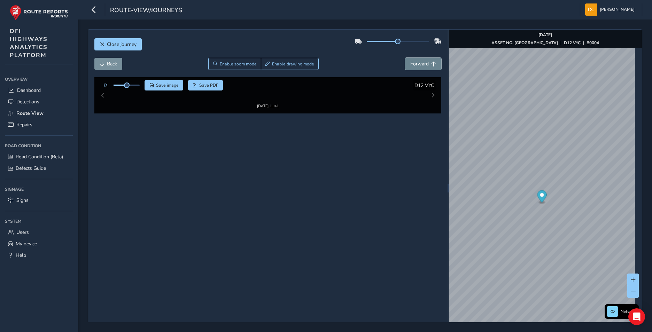
click at [424, 62] on span "Forward" at bounding box center [419, 64] width 18 height 7
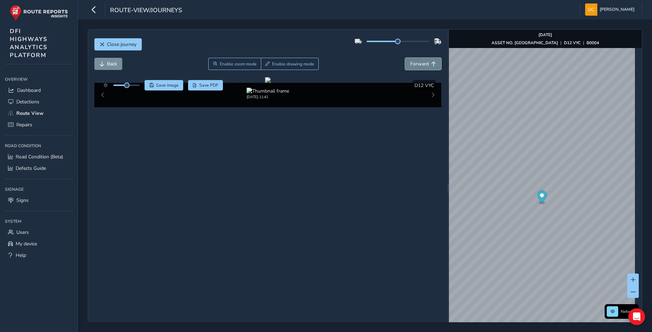
click at [424, 62] on span "Forward" at bounding box center [419, 64] width 18 height 7
click at [112, 67] on span "Back" at bounding box center [112, 64] width 10 height 7
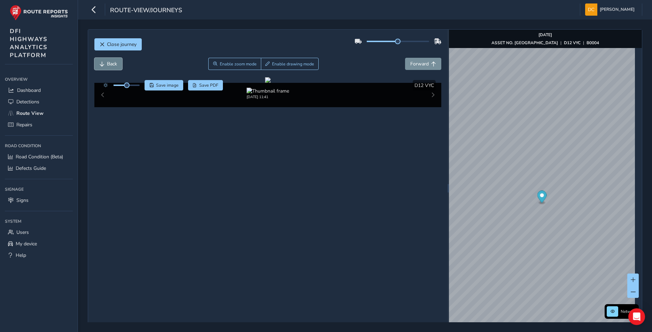
click at [112, 67] on span "Back" at bounding box center [112, 64] width 10 height 7
click at [415, 63] on span "Forward" at bounding box center [419, 64] width 18 height 7
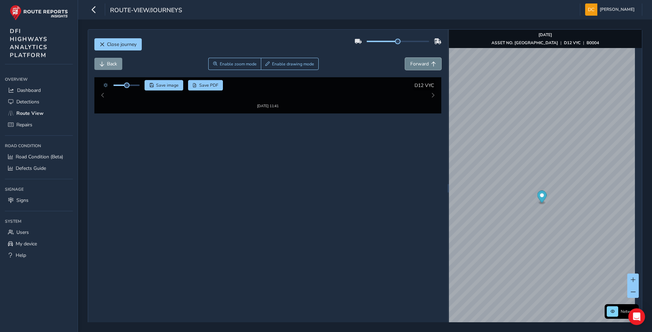
click at [415, 63] on span "Forward" at bounding box center [419, 64] width 18 height 7
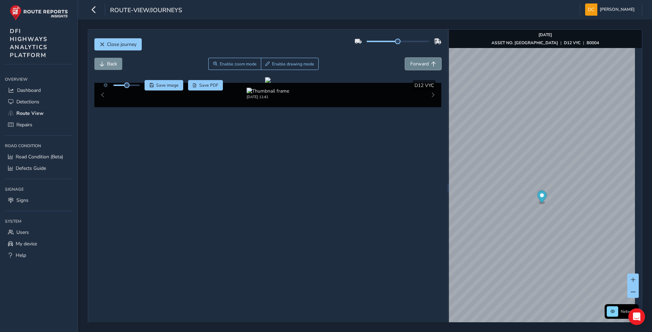
click at [415, 63] on span "Forward" at bounding box center [419, 64] width 18 height 7
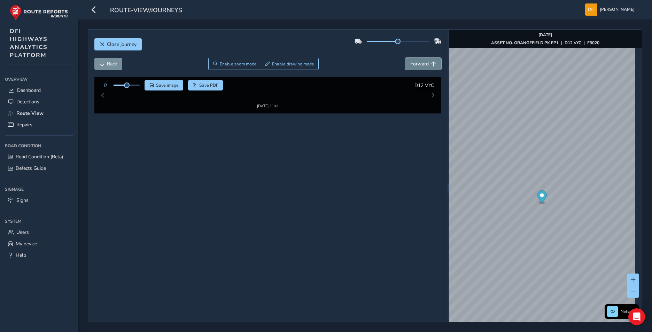
click at [415, 63] on span "Forward" at bounding box center [419, 64] width 18 height 7
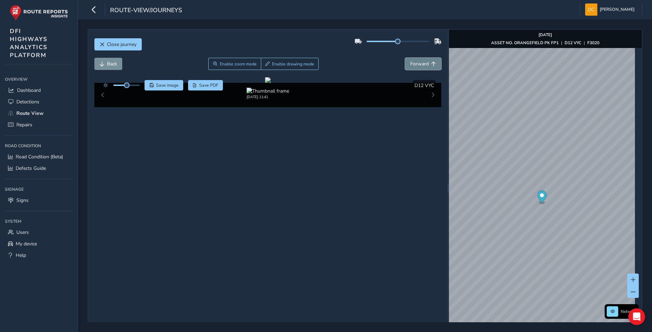
click at [415, 63] on span "Forward" at bounding box center [419, 64] width 18 height 7
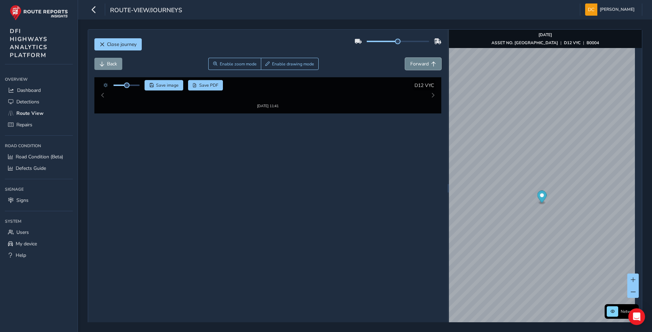
click at [415, 63] on span "Forward" at bounding box center [419, 64] width 18 height 7
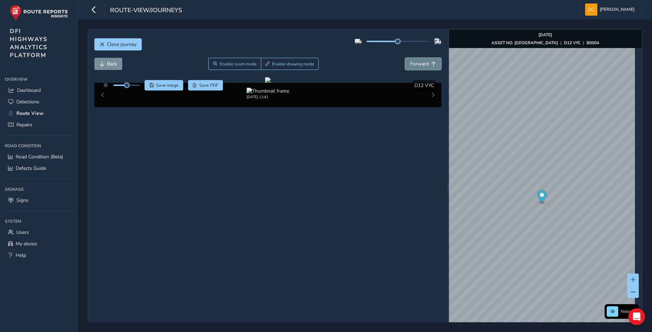
click at [414, 63] on span "Forward" at bounding box center [419, 64] width 18 height 7
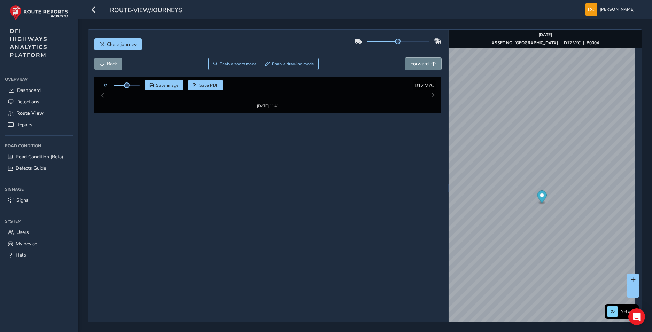
click at [414, 63] on span "Forward" at bounding box center [419, 64] width 18 height 7
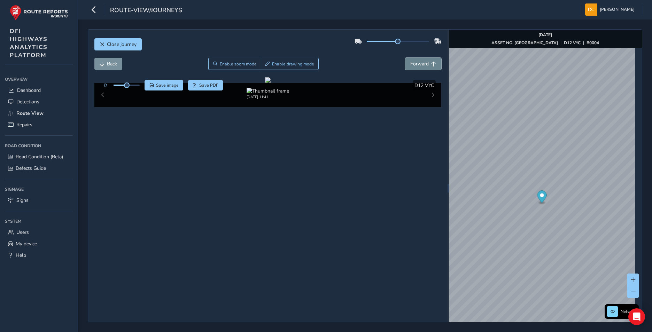
click at [414, 63] on span "Forward" at bounding box center [419, 64] width 18 height 7
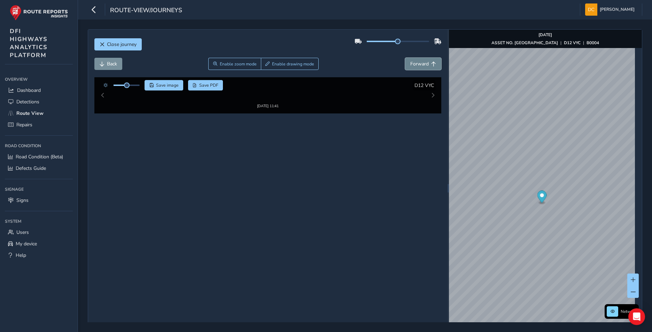
click at [414, 63] on span "Forward" at bounding box center [419, 64] width 18 height 7
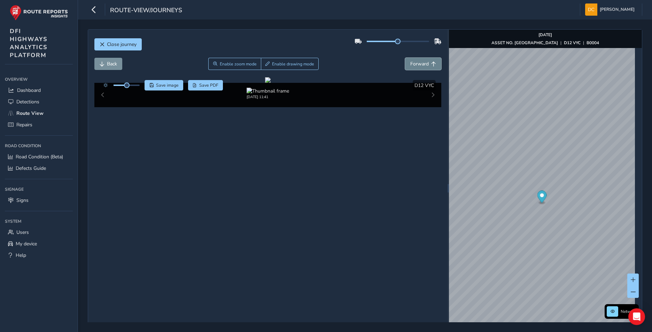
click at [414, 63] on span "Forward" at bounding box center [419, 64] width 18 height 7
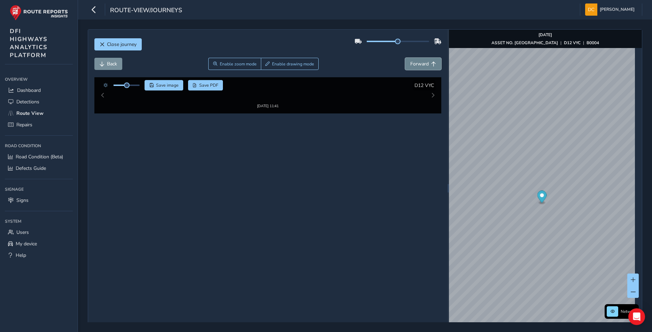
click at [414, 63] on span "Forward" at bounding box center [419, 64] width 18 height 7
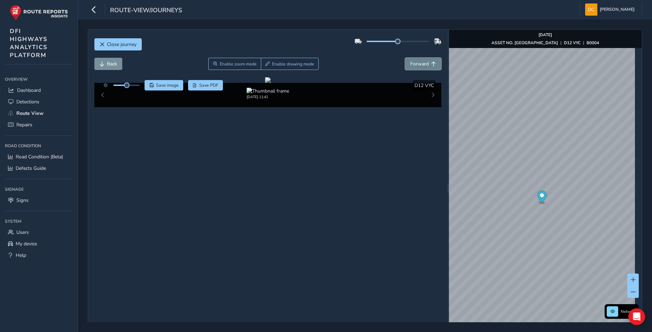
click at [414, 63] on span "Forward" at bounding box center [419, 64] width 18 height 7
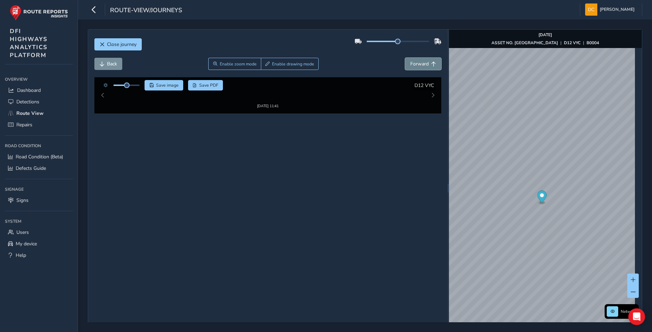
click at [414, 63] on span "Forward" at bounding box center [419, 64] width 18 height 7
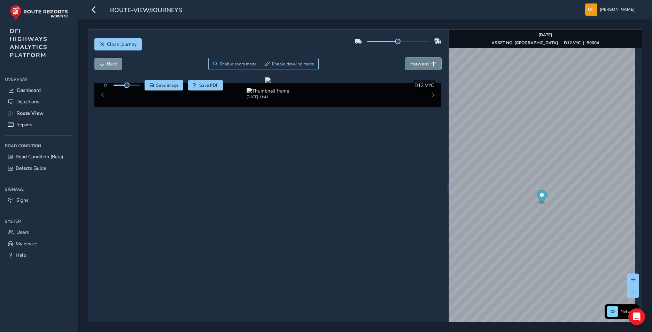
click at [414, 63] on span "Forward" at bounding box center [419, 64] width 18 height 7
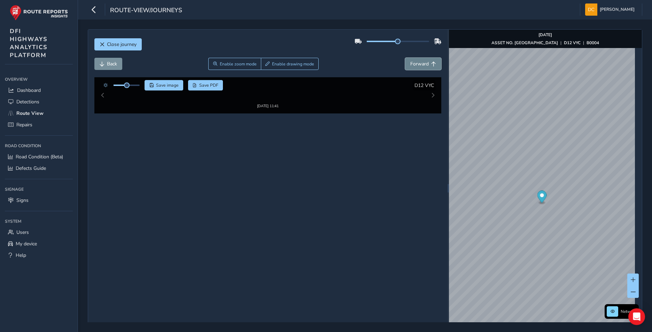
click at [414, 63] on span "Forward" at bounding box center [419, 64] width 18 height 7
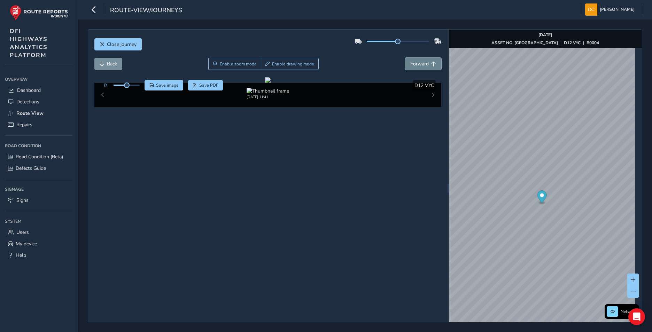
click at [414, 63] on span "Forward" at bounding box center [419, 64] width 18 height 7
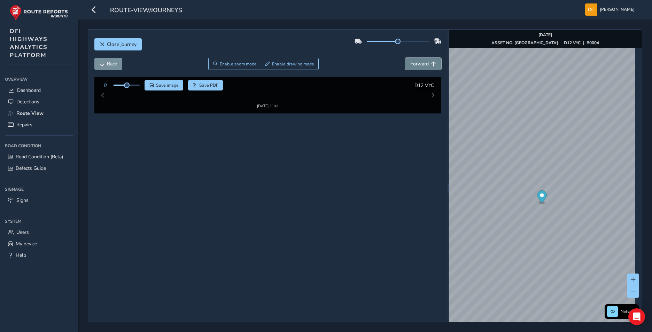
click at [414, 63] on span "Forward" at bounding box center [419, 64] width 18 height 7
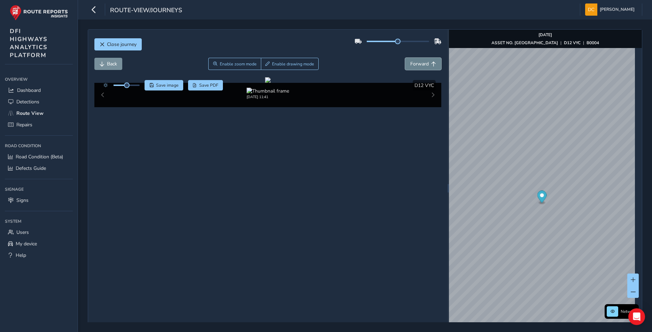
click at [414, 63] on span "Forward" at bounding box center [419, 64] width 18 height 7
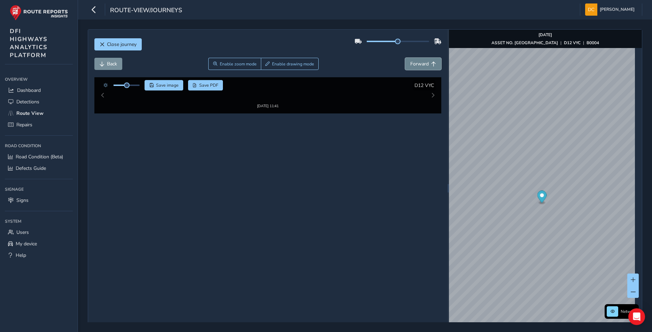
click at [414, 63] on span "Forward" at bounding box center [419, 64] width 18 height 7
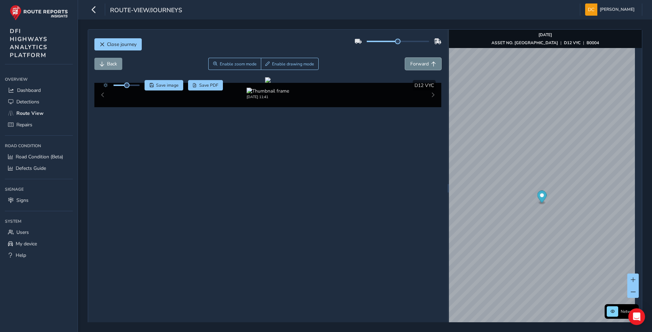
click at [414, 63] on span "Forward" at bounding box center [419, 64] width 18 height 7
click at [120, 63] on button "Back" at bounding box center [108, 64] width 28 height 12
click at [414, 63] on span "Forward" at bounding box center [419, 64] width 18 height 7
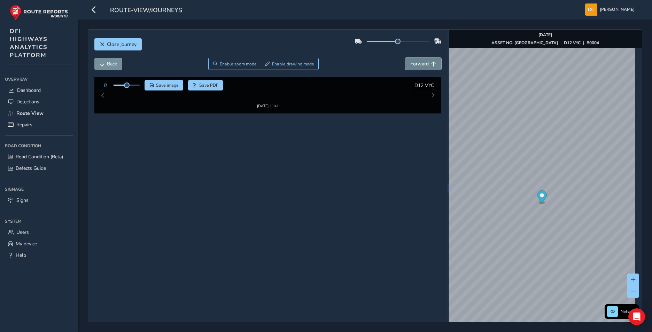
click at [414, 63] on span "Forward" at bounding box center [419, 64] width 18 height 7
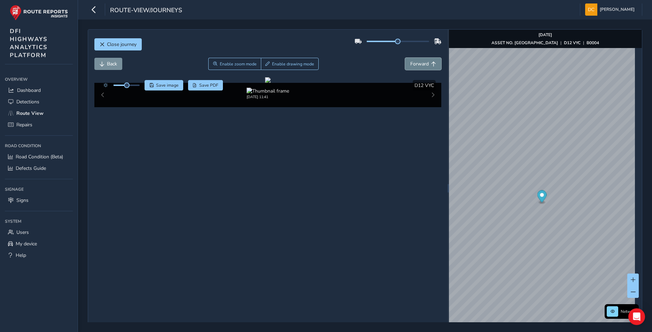
click at [414, 63] on span "Forward" at bounding box center [419, 64] width 18 height 7
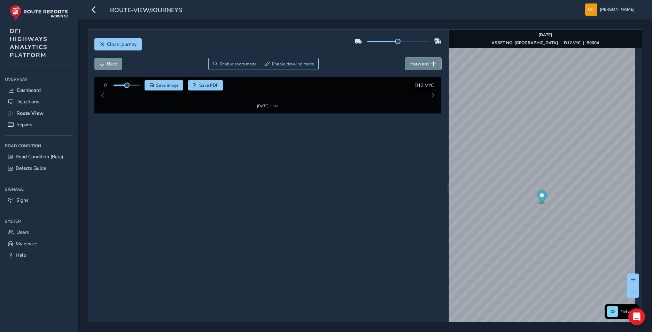
click at [414, 63] on span "Forward" at bounding box center [419, 64] width 18 height 7
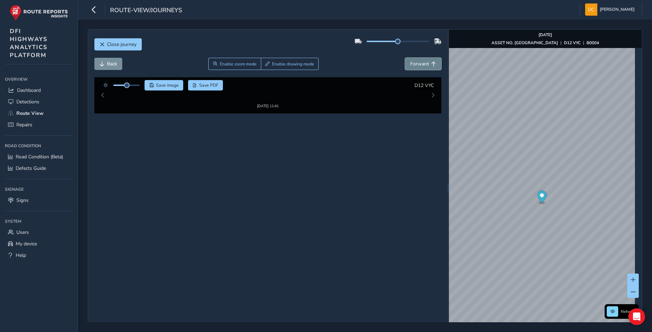
click at [414, 63] on span "Forward" at bounding box center [419, 64] width 18 height 7
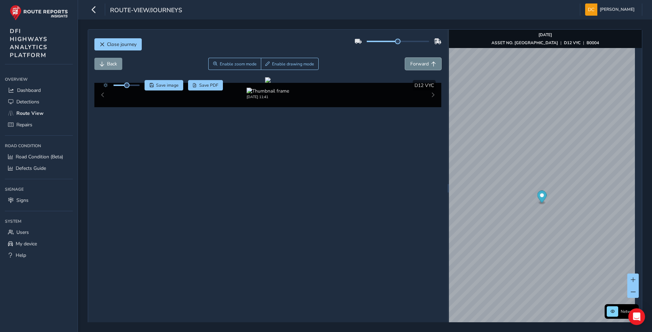
click at [414, 63] on span "Forward" at bounding box center [419, 64] width 18 height 7
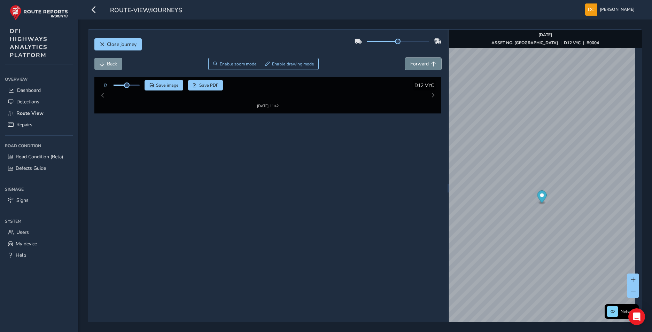
click at [414, 63] on span "Forward" at bounding box center [419, 64] width 18 height 7
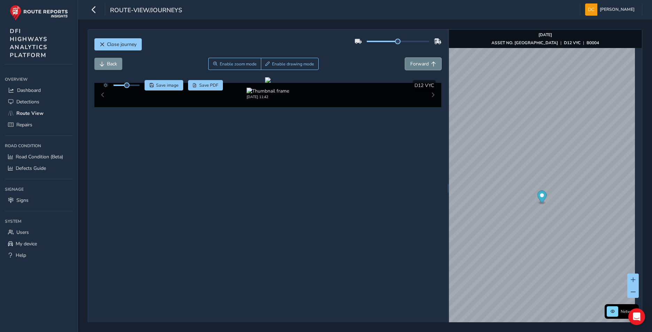
click at [414, 63] on span "Forward" at bounding box center [419, 64] width 18 height 7
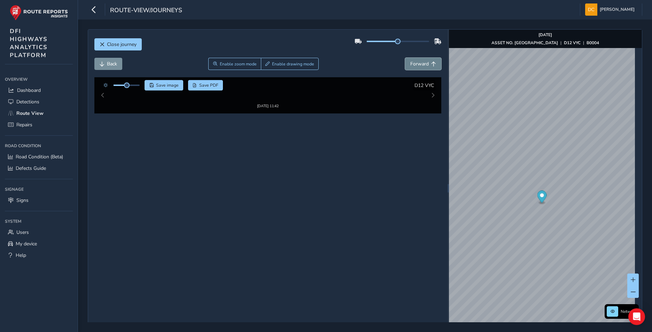
click at [414, 63] on span "Forward" at bounding box center [419, 64] width 18 height 7
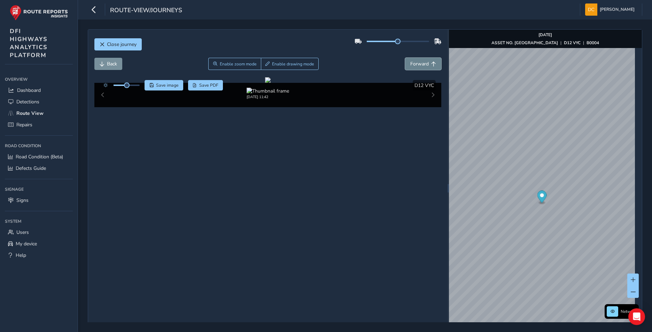
click at [414, 63] on span "Forward" at bounding box center [419, 64] width 18 height 7
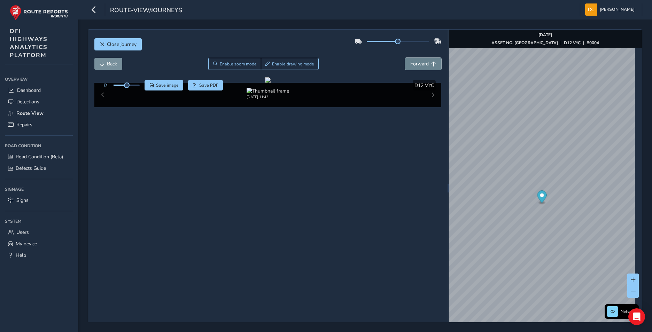
click at [414, 63] on span "Forward" at bounding box center [419, 64] width 18 height 7
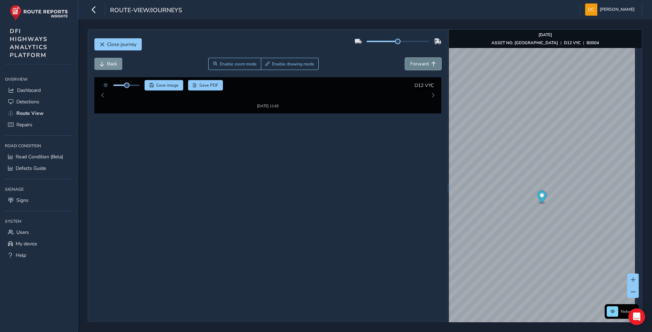
click at [414, 63] on span "Forward" at bounding box center [419, 64] width 18 height 7
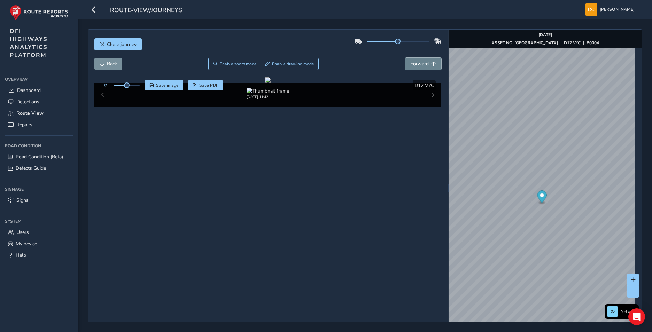
click at [414, 63] on span "Forward" at bounding box center [419, 64] width 18 height 7
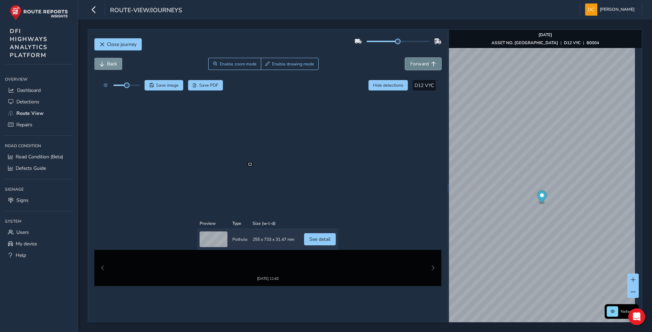
click at [414, 63] on span "Forward" at bounding box center [419, 64] width 18 height 7
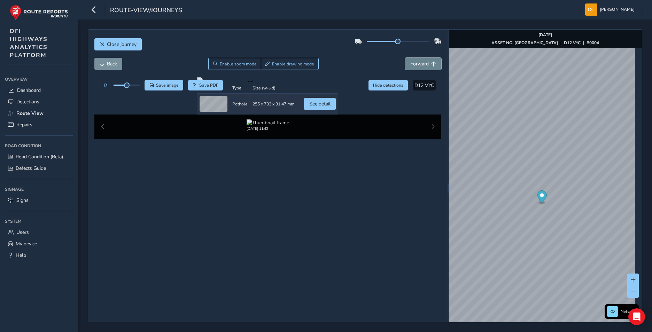
click at [414, 63] on span "Forward" at bounding box center [419, 64] width 18 height 7
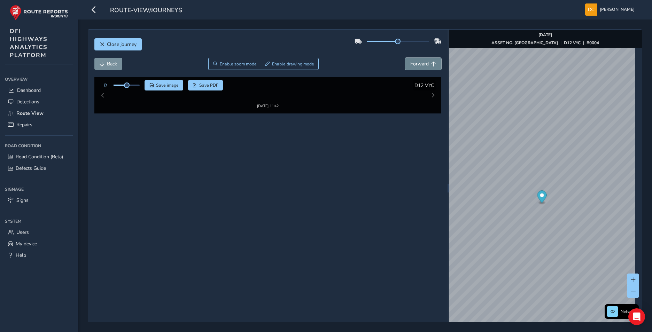
click at [414, 63] on span "Forward" at bounding box center [419, 64] width 18 height 7
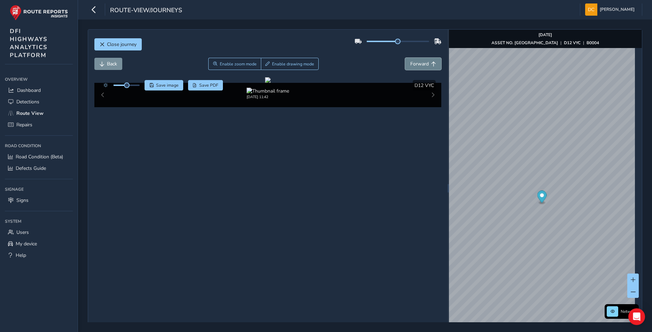
click at [414, 63] on span "Forward" at bounding box center [419, 64] width 18 height 7
click at [114, 64] on span "Back" at bounding box center [112, 64] width 10 height 7
click at [410, 63] on span "Forward" at bounding box center [419, 64] width 18 height 7
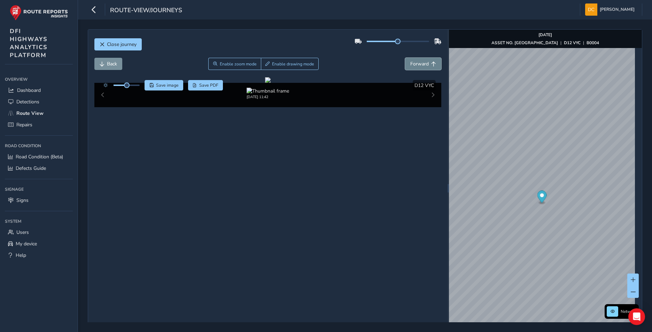
click at [410, 63] on span "Forward" at bounding box center [419, 64] width 18 height 7
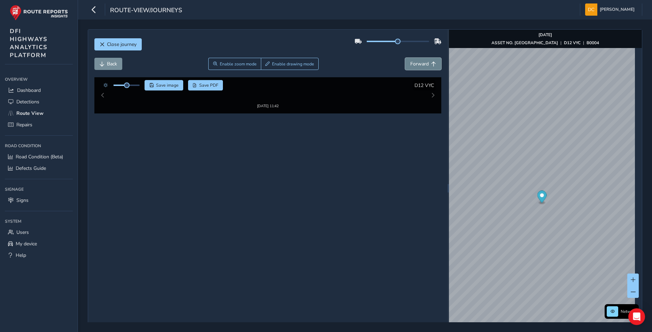
click at [410, 63] on span "Forward" at bounding box center [419, 64] width 18 height 7
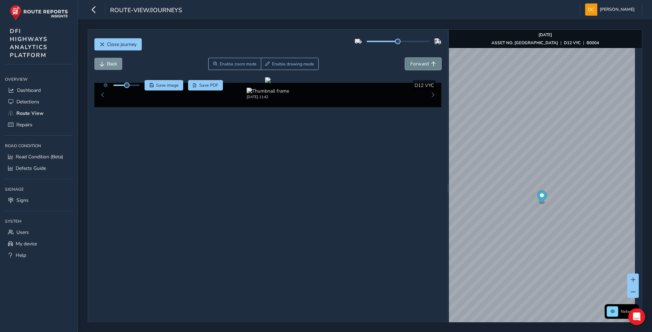
click at [410, 63] on span "Forward" at bounding box center [419, 64] width 18 height 7
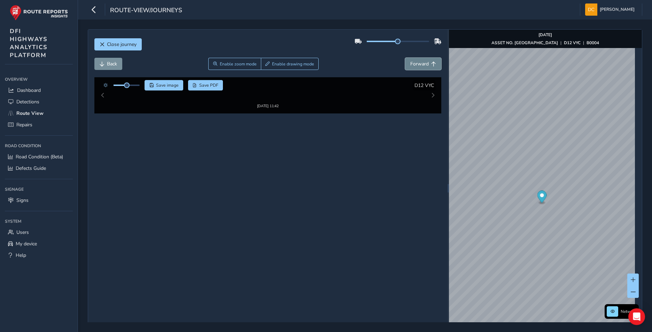
click at [410, 63] on span "Forward" at bounding box center [419, 64] width 18 height 7
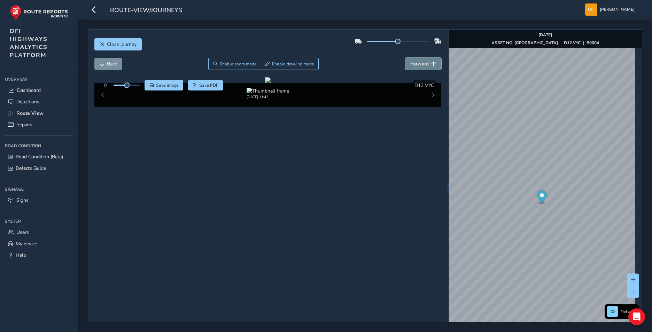
click at [410, 63] on span "Forward" at bounding box center [419, 64] width 18 height 7
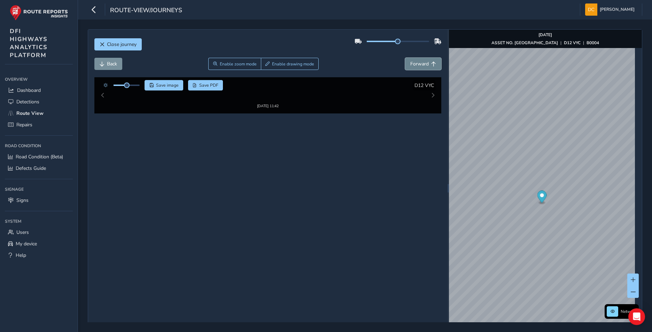
click at [410, 63] on span "Forward" at bounding box center [419, 64] width 18 height 7
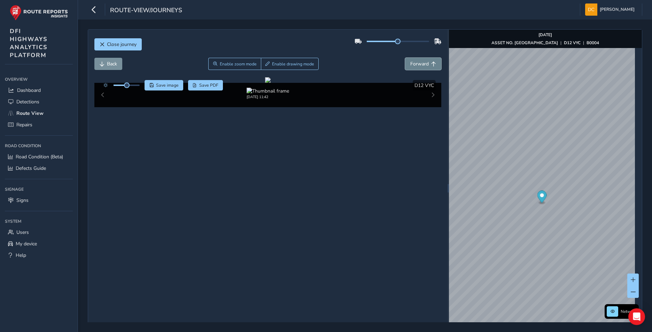
click at [410, 63] on span "Forward" at bounding box center [419, 64] width 18 height 7
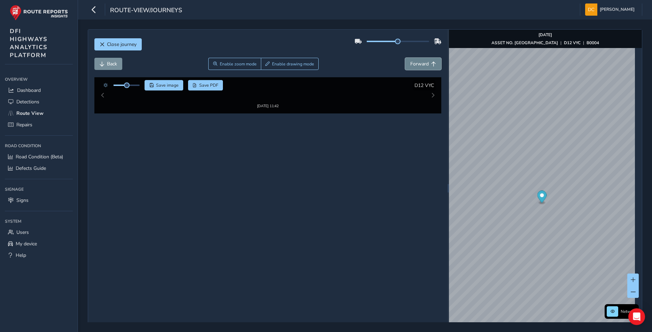
click at [410, 63] on span "Forward" at bounding box center [419, 64] width 18 height 7
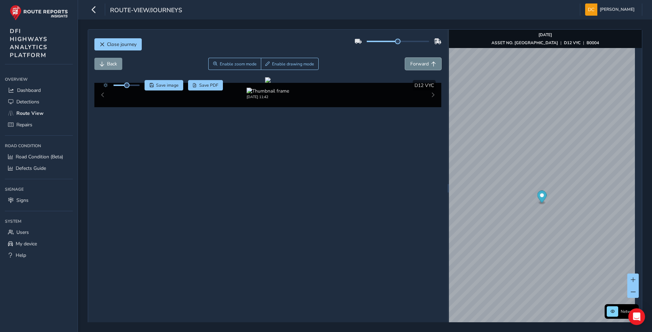
click at [410, 63] on span "Forward" at bounding box center [419, 64] width 18 height 7
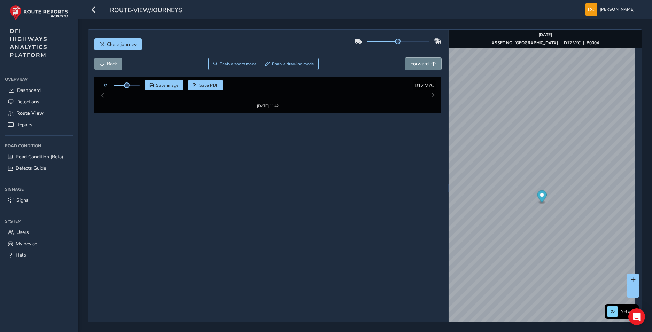
click at [410, 63] on span "Forward" at bounding box center [419, 64] width 18 height 7
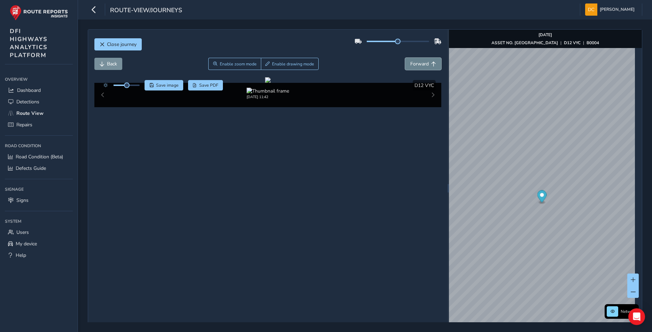
click at [410, 63] on span "Forward" at bounding box center [419, 64] width 18 height 7
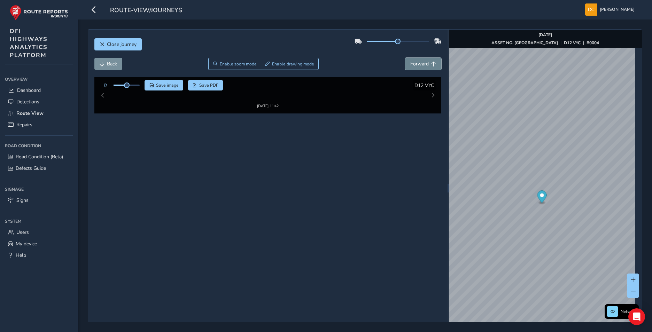
click at [410, 63] on span "Forward" at bounding box center [419, 64] width 18 height 7
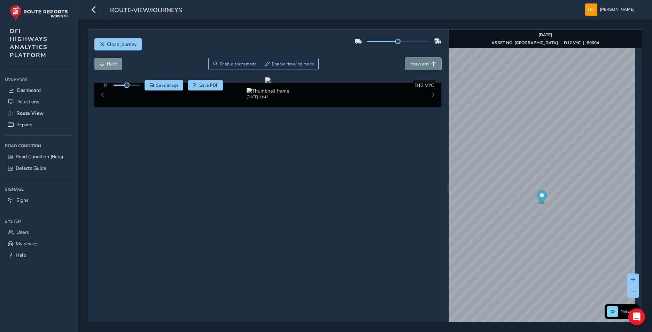
click at [410, 63] on span "Forward" at bounding box center [419, 64] width 18 height 7
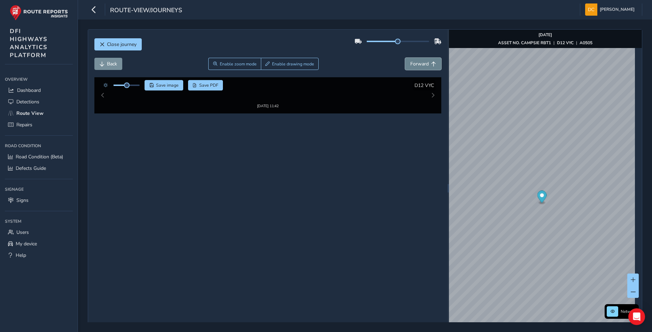
click at [410, 63] on span "Forward" at bounding box center [419, 64] width 18 height 7
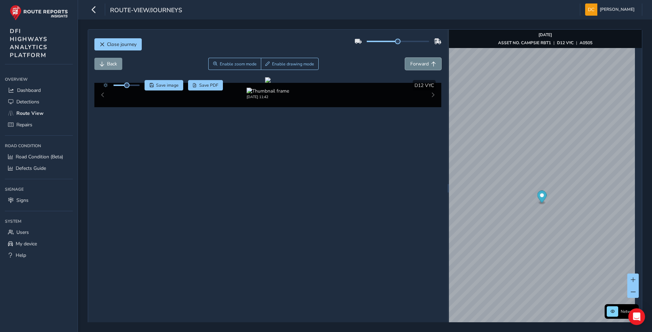
click at [410, 63] on span "Forward" at bounding box center [419, 64] width 18 height 7
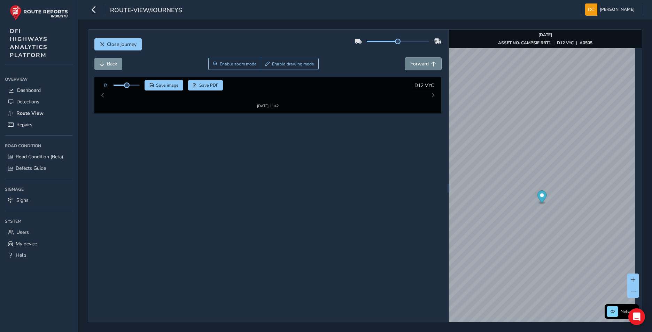
click at [410, 63] on span "Forward" at bounding box center [419, 64] width 18 height 7
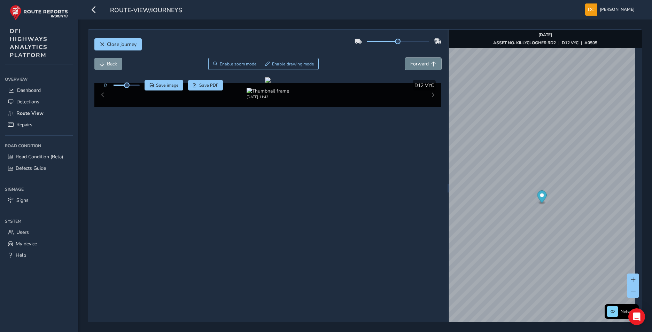
click at [410, 63] on span "Forward" at bounding box center [419, 64] width 18 height 7
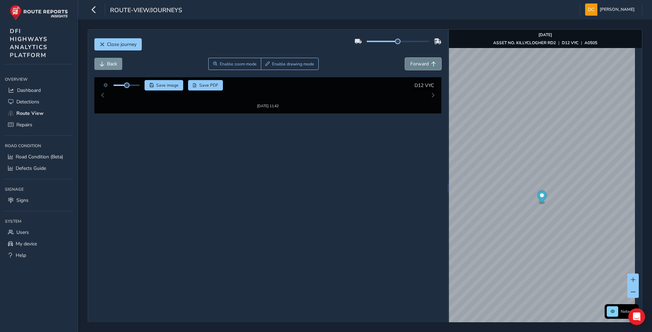
click at [410, 63] on span "Forward" at bounding box center [419, 64] width 18 height 7
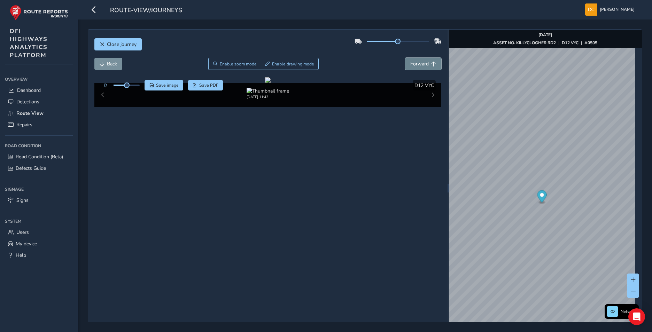
click at [410, 63] on span "Forward" at bounding box center [419, 64] width 18 height 7
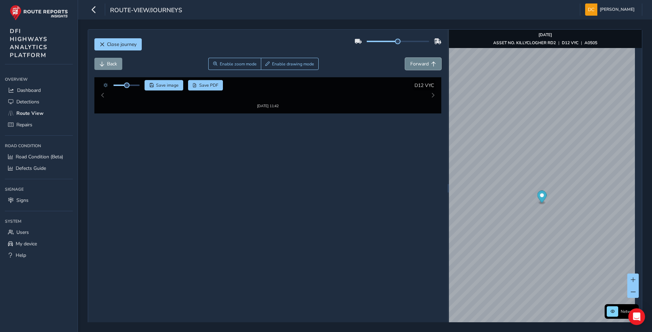
click at [410, 63] on span "Forward" at bounding box center [419, 64] width 18 height 7
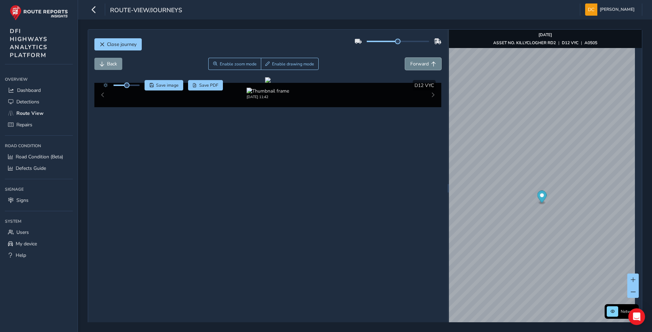
click at [410, 63] on span "Forward" at bounding box center [419, 64] width 18 height 7
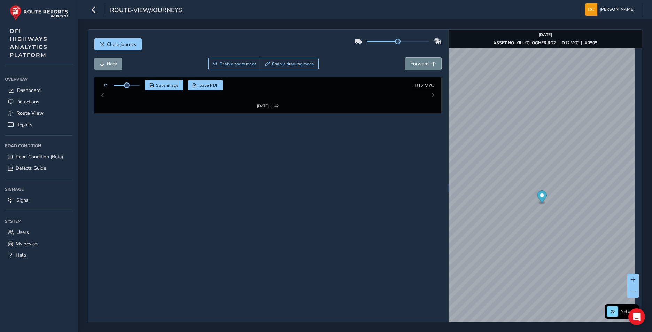
click at [410, 63] on span "Forward" at bounding box center [419, 64] width 18 height 7
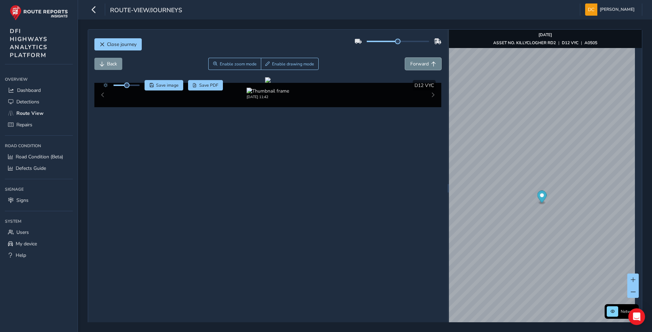
click at [410, 63] on span "Forward" at bounding box center [419, 64] width 18 height 7
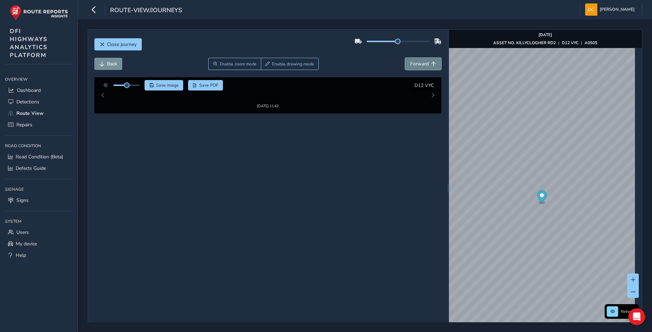
click at [410, 63] on span "Forward" at bounding box center [419, 64] width 18 height 7
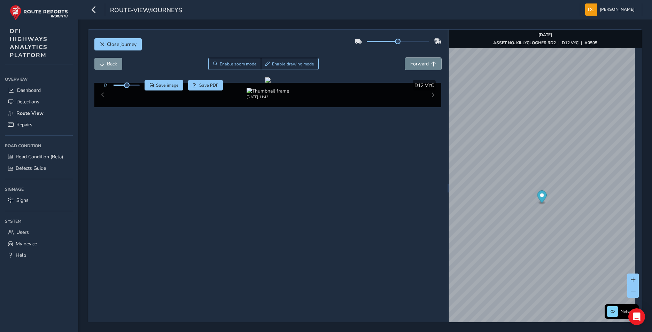
click at [410, 63] on span "Forward" at bounding box center [419, 64] width 18 height 7
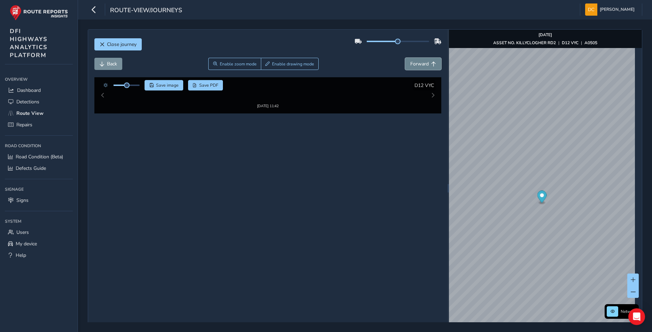
click at [410, 63] on span "Forward" at bounding box center [419, 64] width 18 height 7
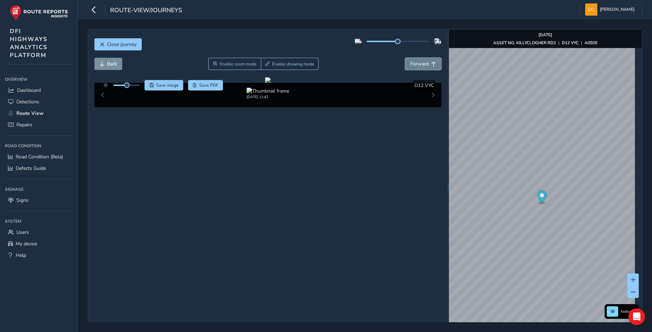
click at [410, 63] on span "Forward" at bounding box center [419, 64] width 18 height 7
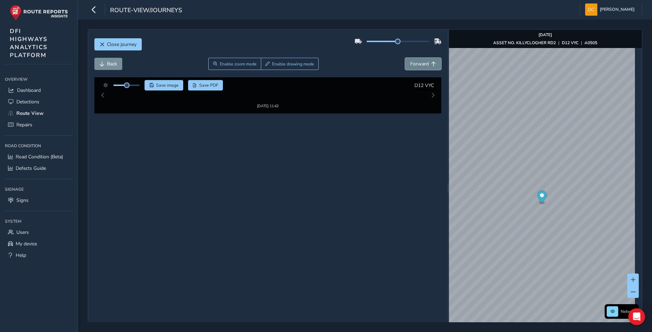
click at [410, 63] on span "Forward" at bounding box center [419, 64] width 18 height 7
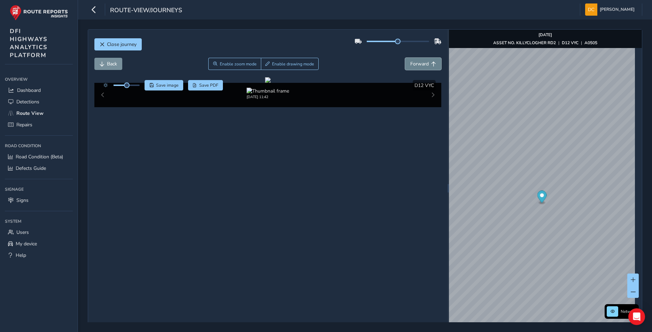
click at [410, 63] on span "Forward" at bounding box center [419, 64] width 18 height 7
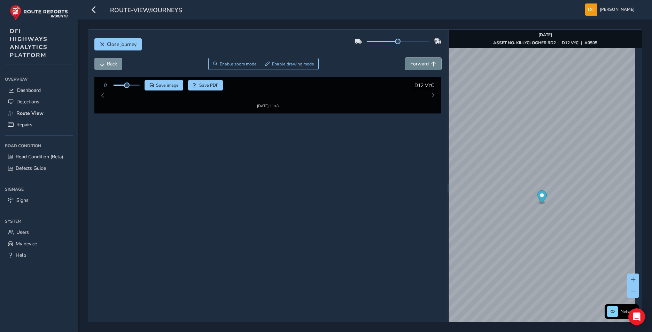
click at [410, 63] on span "Forward" at bounding box center [419, 64] width 18 height 7
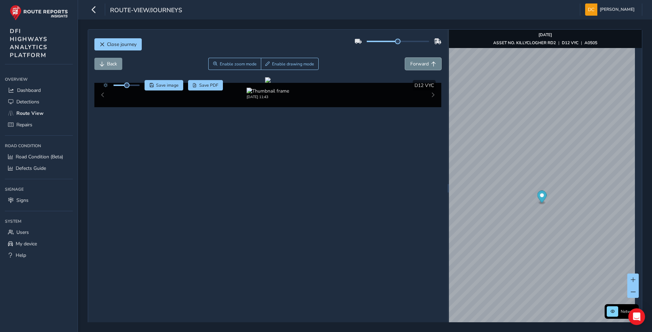
click at [410, 63] on span "Forward" at bounding box center [419, 64] width 18 height 7
click at [613, 11] on span "[PERSON_NAME]" at bounding box center [617, 9] width 35 height 12
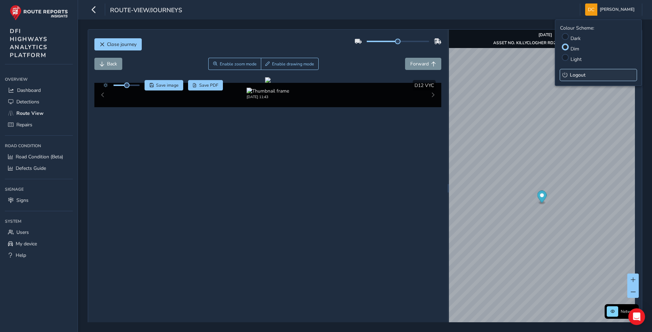
click at [579, 73] on span "Logout" at bounding box center [578, 75] width 16 height 7
